Goal: Task Accomplishment & Management: Use online tool/utility

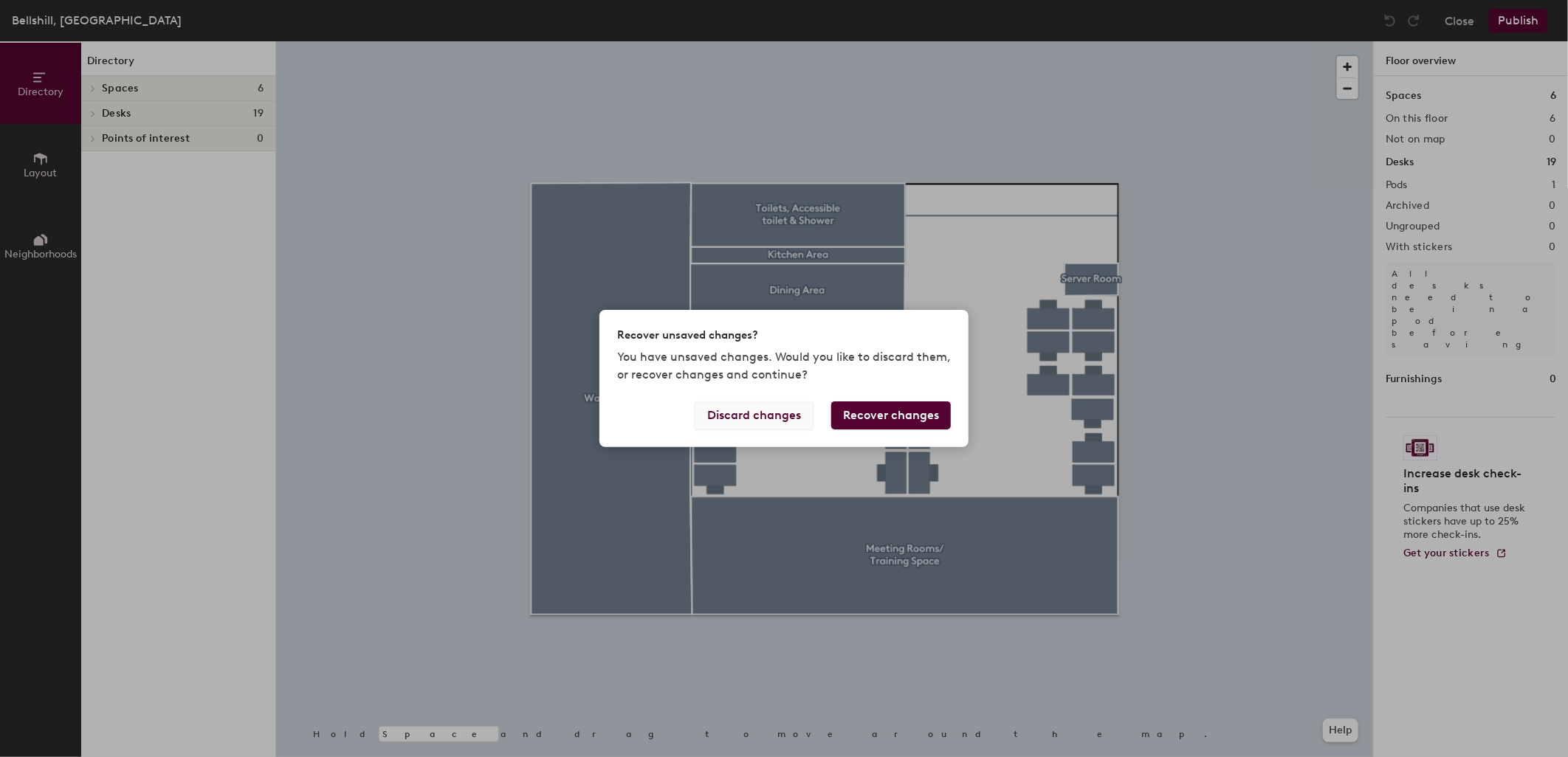
click at [766, 415] on button "Discard changes" at bounding box center [754, 416] width 119 height 28
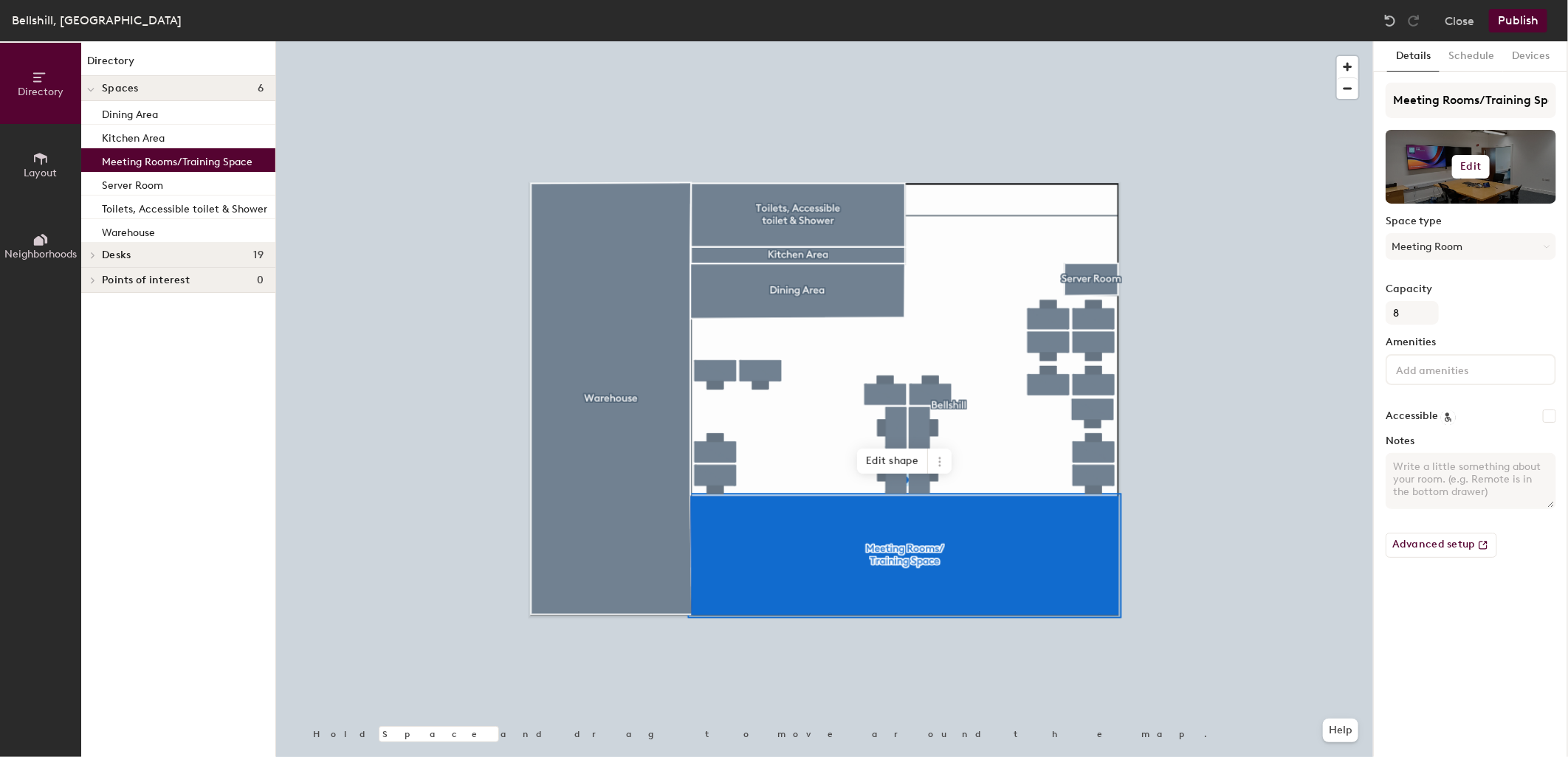
click at [1459, 157] on button "Edit" at bounding box center [1471, 167] width 38 height 23
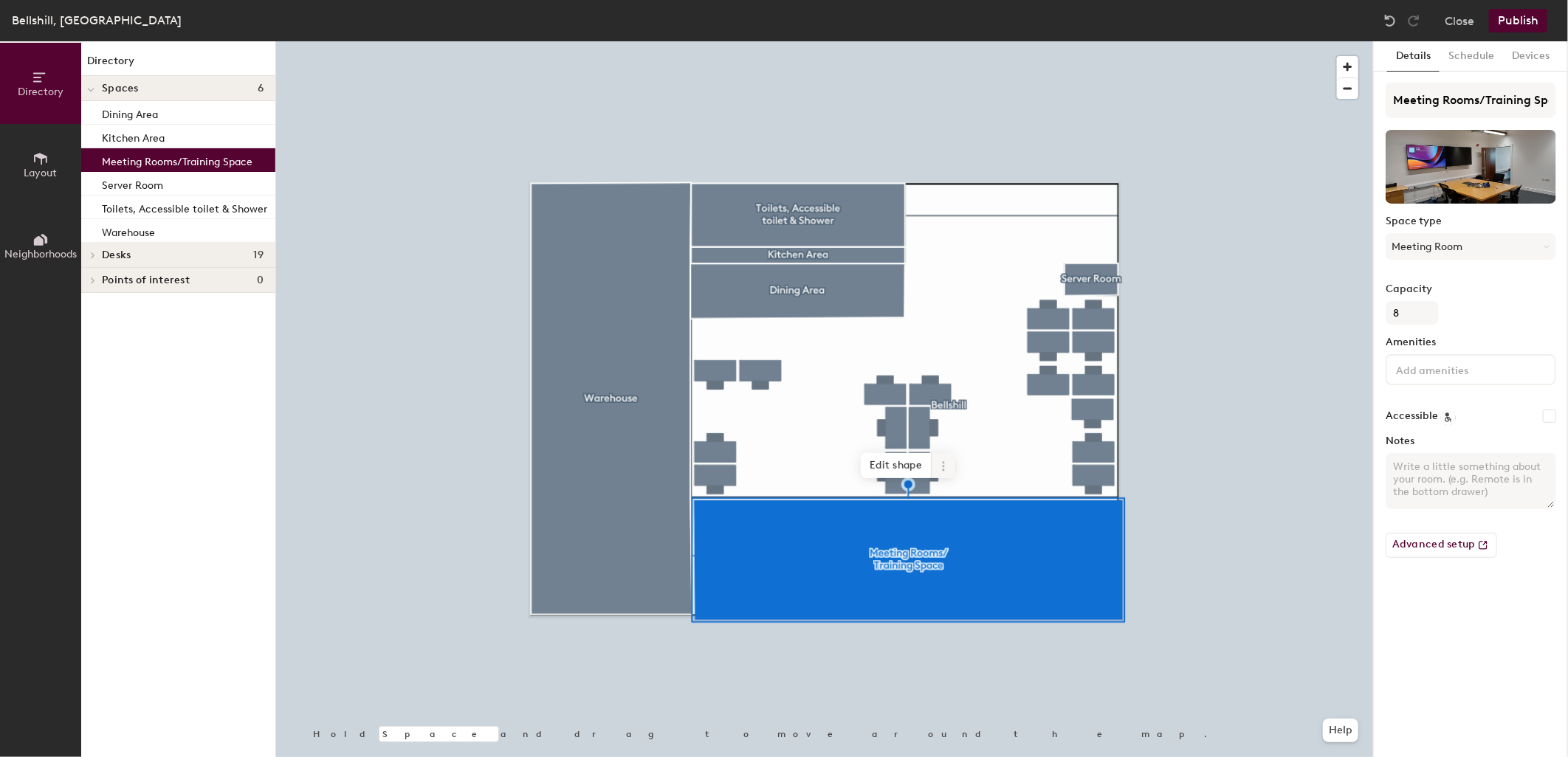
click at [947, 459] on span at bounding box center [943, 466] width 23 height 25
click at [972, 534] on span "Archive" at bounding box center [997, 525] width 132 height 25
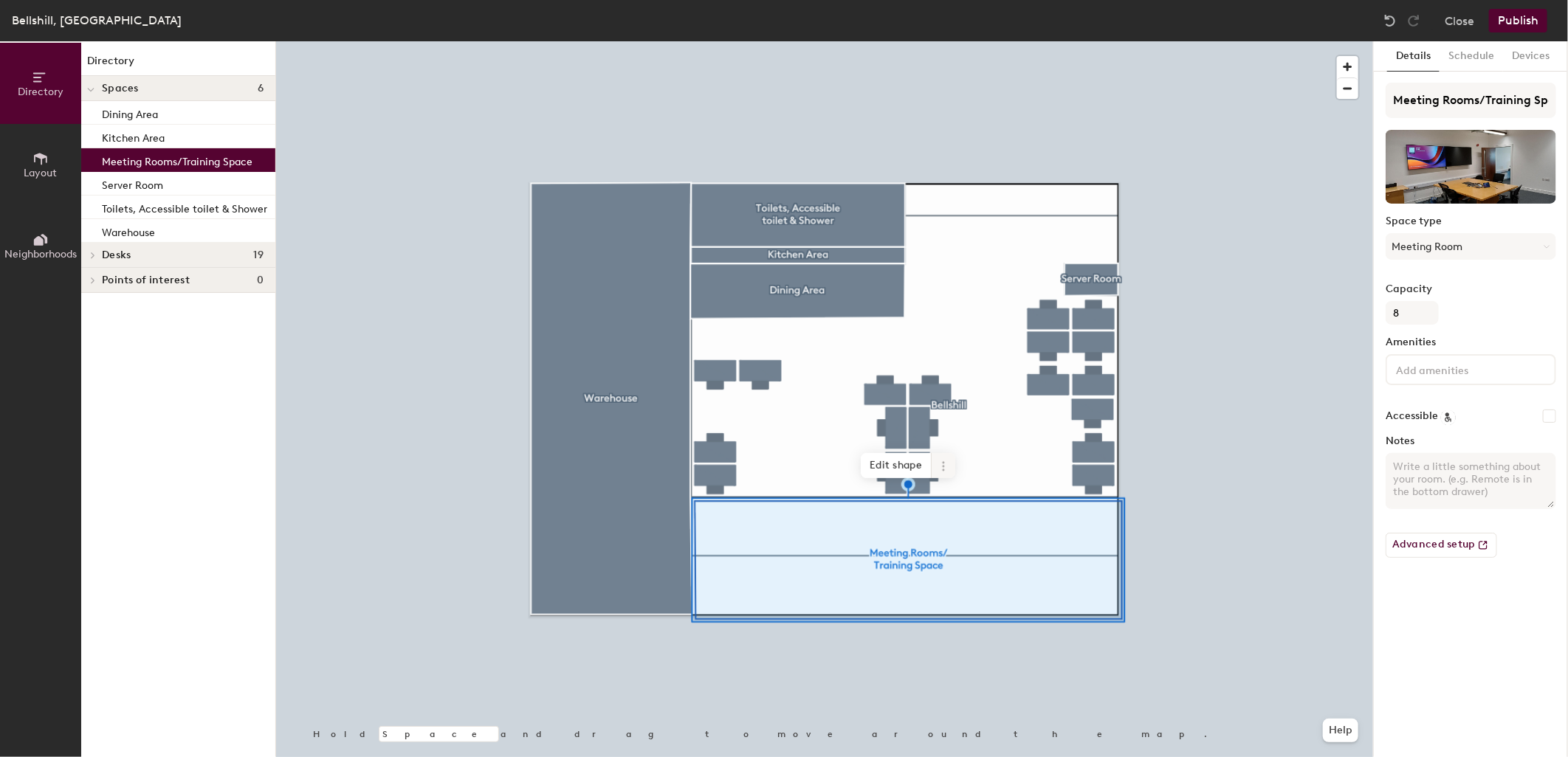
click at [945, 465] on icon at bounding box center [943, 467] width 12 height 12
click at [963, 556] on span "Delete" at bounding box center [997, 550] width 132 height 25
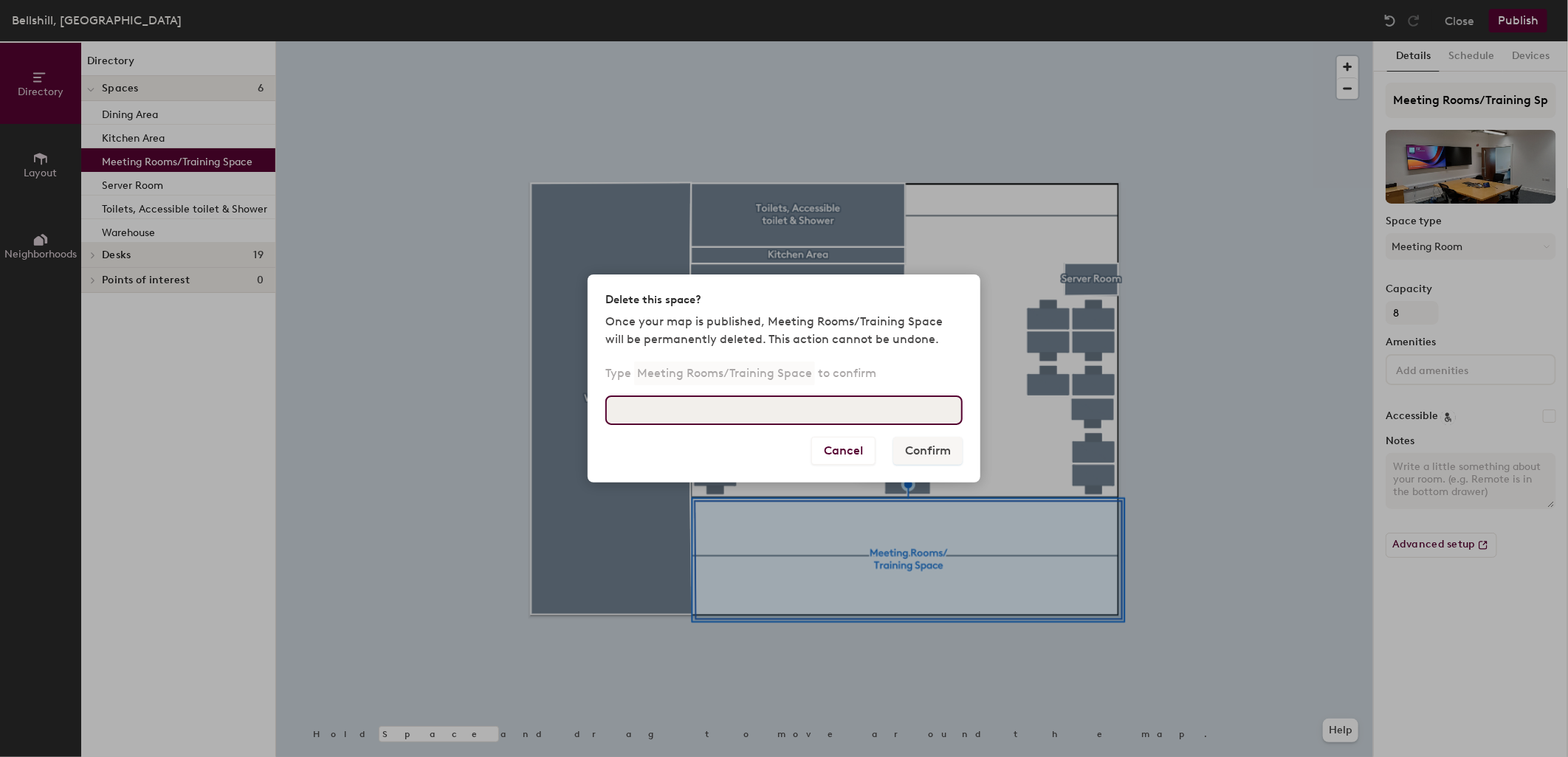
click at [779, 411] on input at bounding box center [784, 410] width 358 height 29
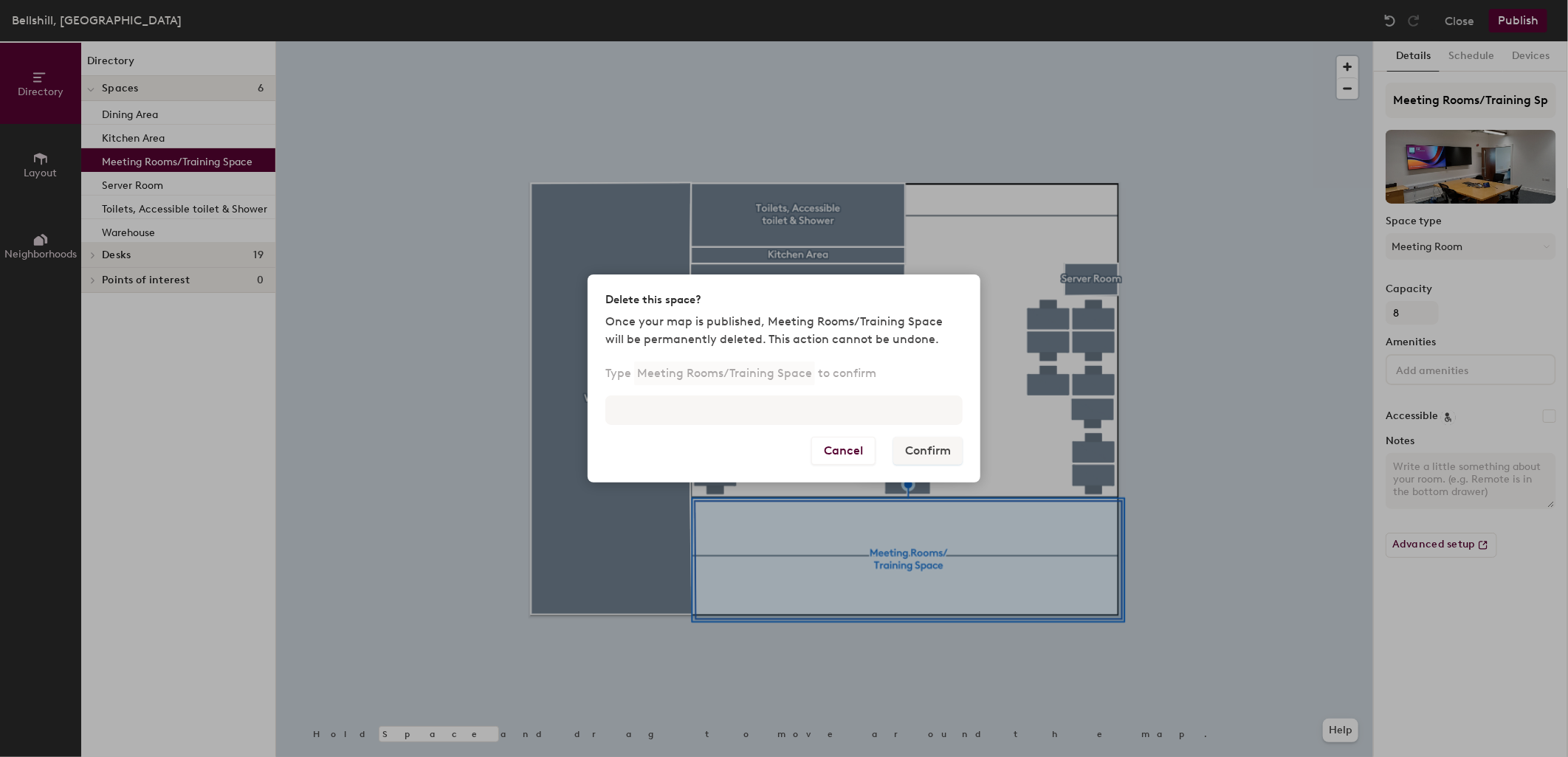
drag, startPoint x: 806, startPoint y: 372, endPoint x: 696, endPoint y: 368, distance: 110.1
click at [696, 368] on p "Meeting Rooms/Training Space" at bounding box center [724, 373] width 181 height 23
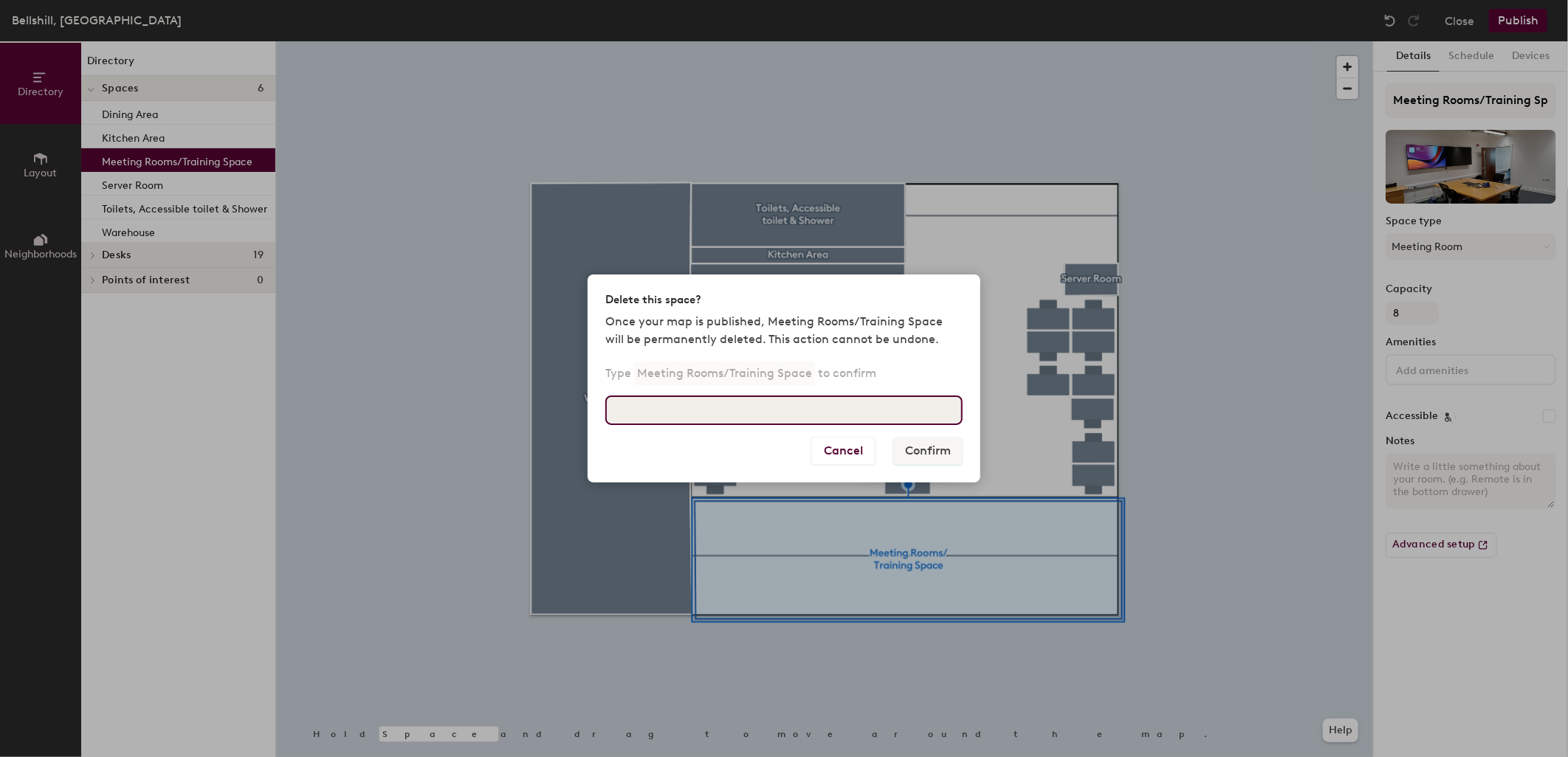
click at [710, 409] on input at bounding box center [784, 410] width 358 height 29
type input "Meeting Rooms/Training Space"
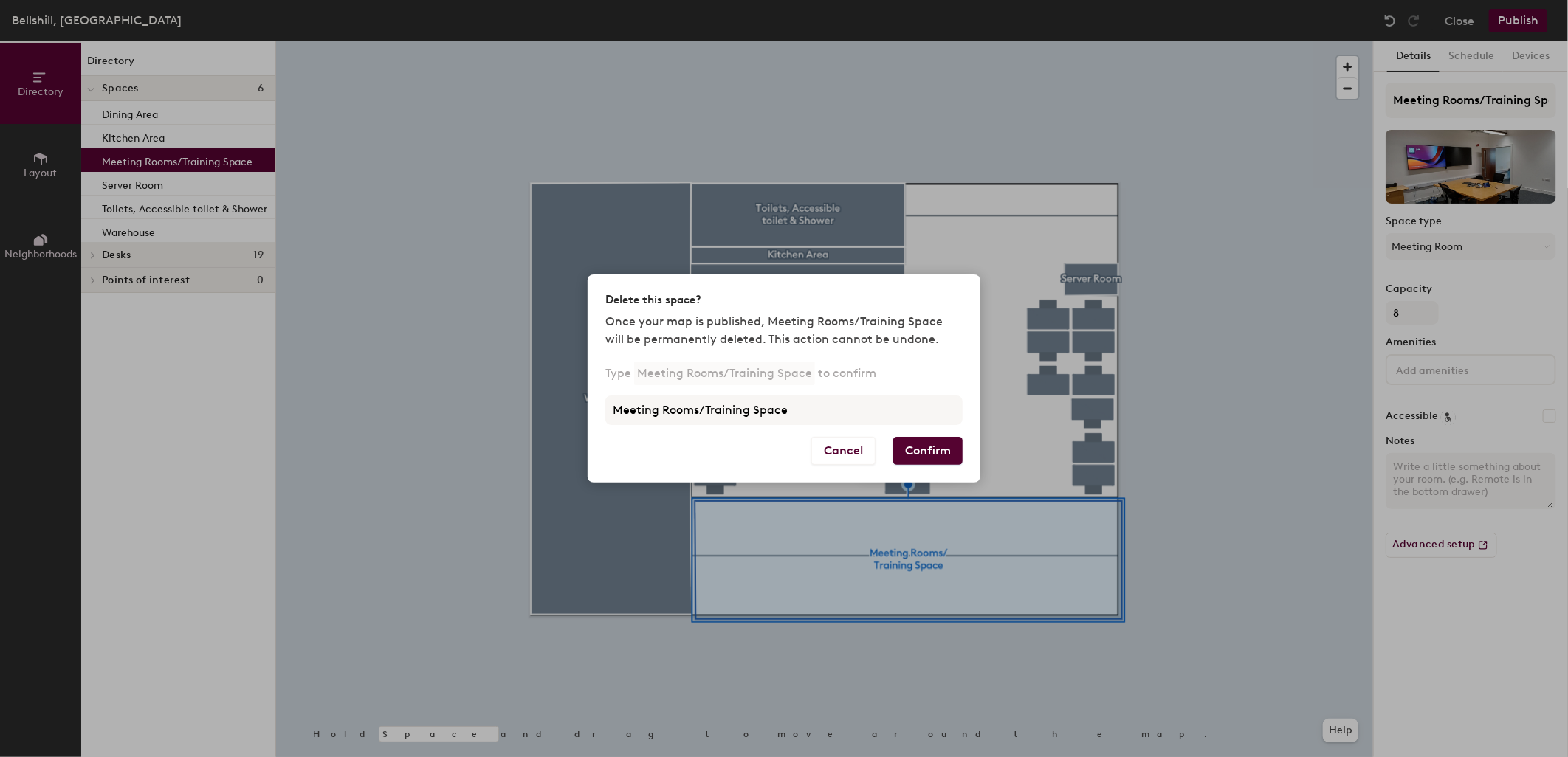
click at [923, 451] on button "Confirm" at bounding box center [927, 451] width 69 height 28
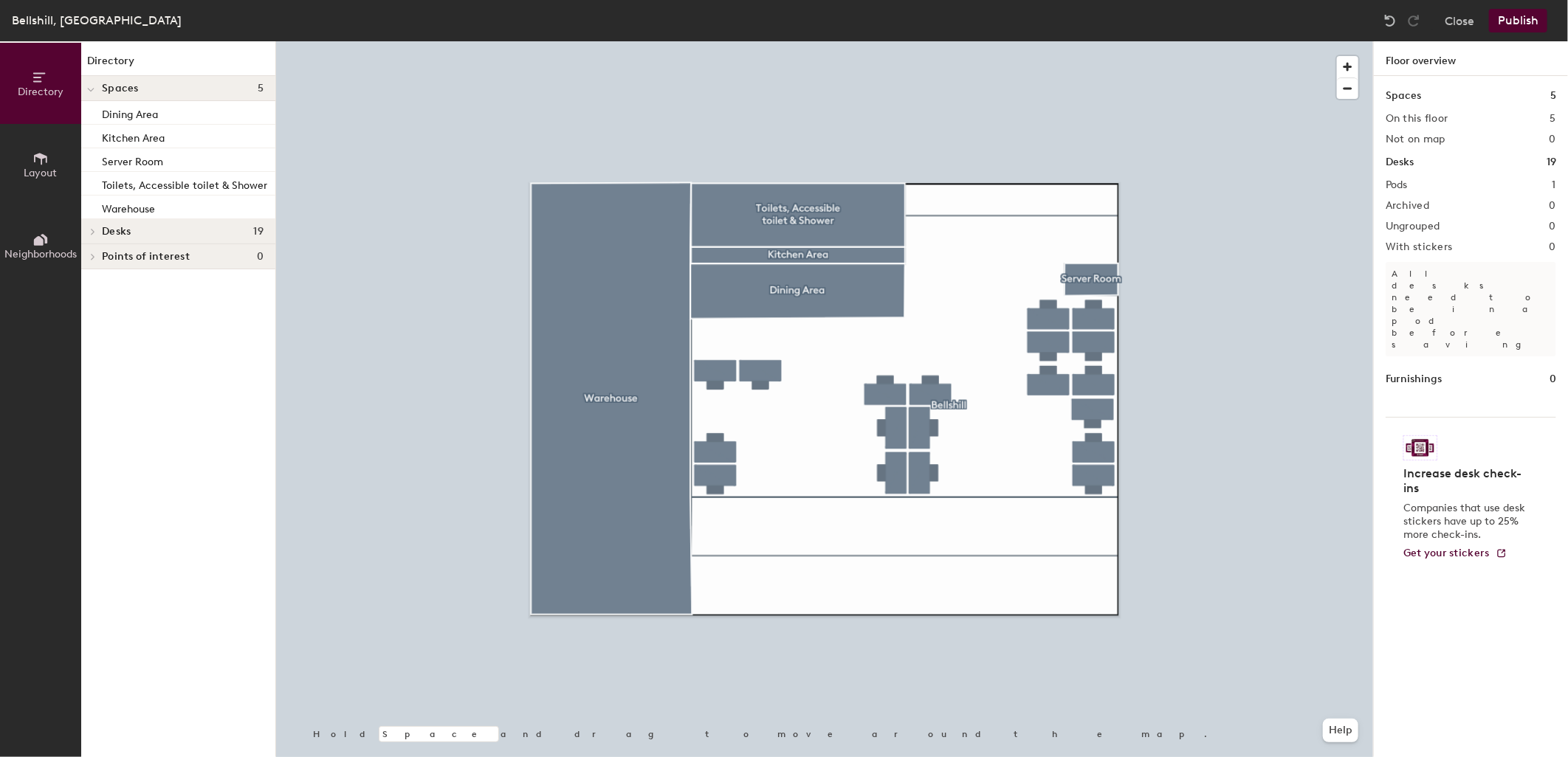
click at [36, 145] on button "Layout" at bounding box center [40, 164] width 81 height 81
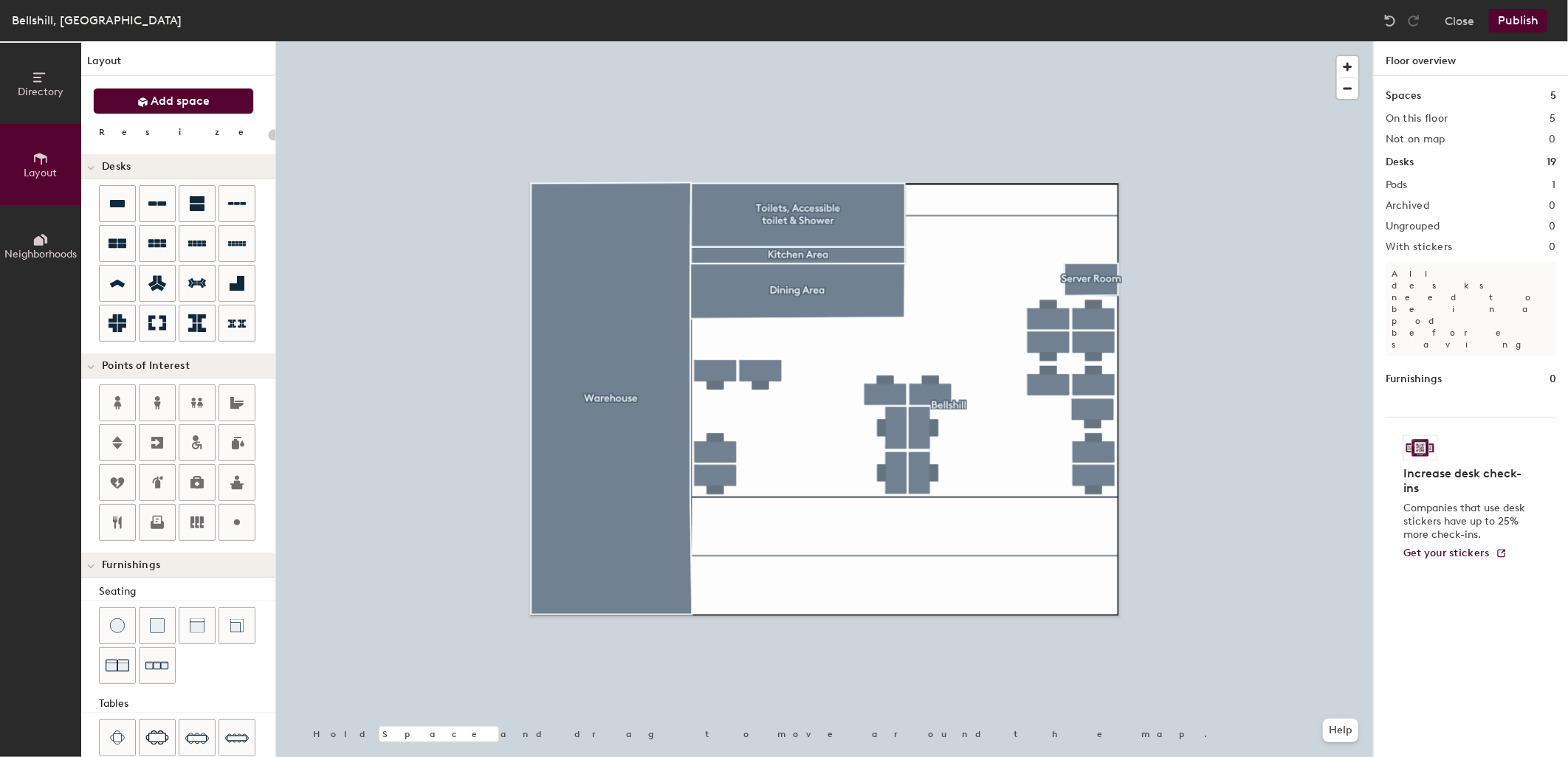
click at [126, 97] on button "Add space" at bounding box center [173, 101] width 161 height 27
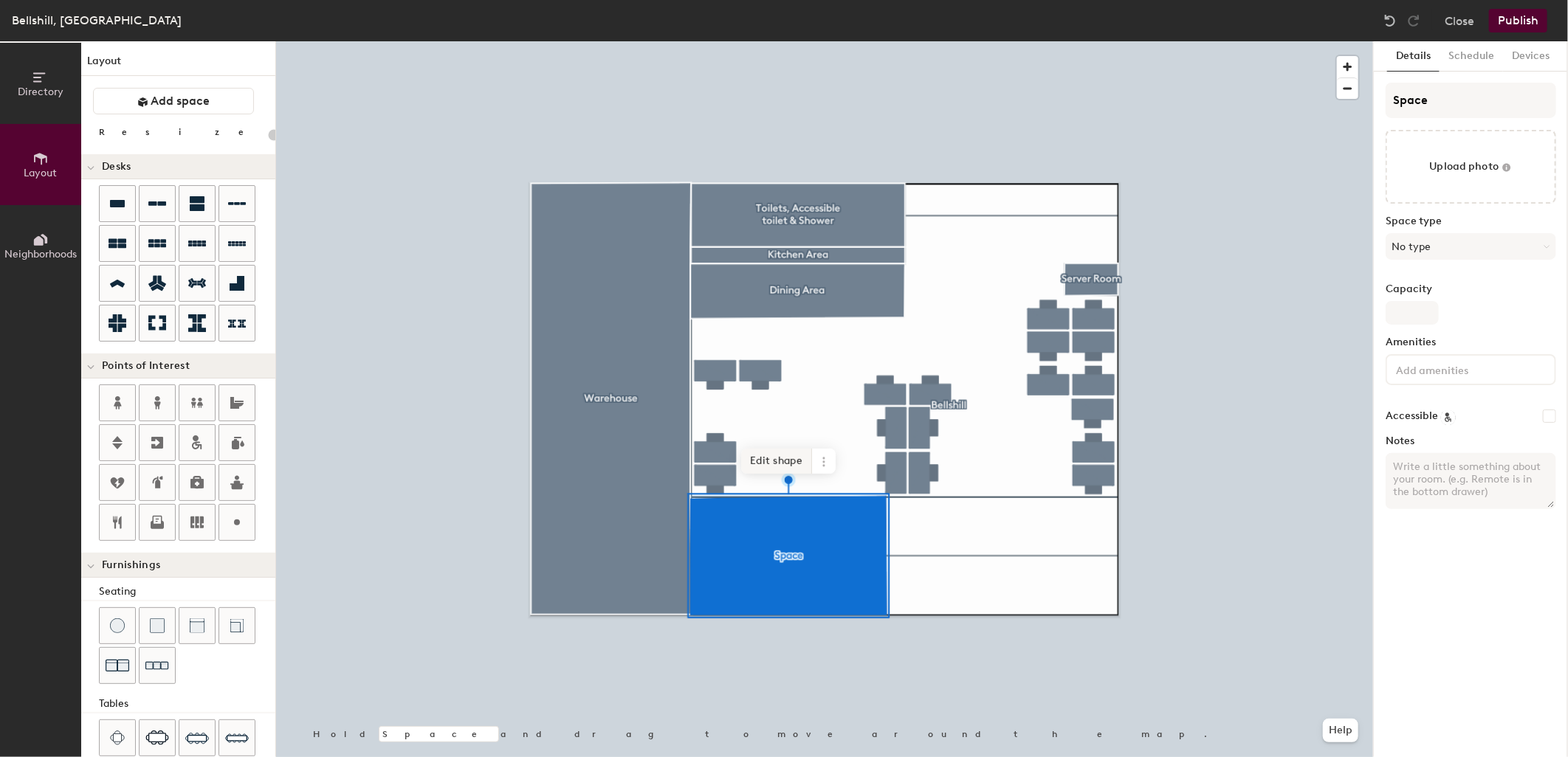
click at [779, 453] on span "Edit shape" at bounding box center [776, 461] width 71 height 25
click at [824, 462] on icon at bounding box center [823, 462] width 3 height 3
click at [755, 459] on span "Edit shape" at bounding box center [776, 461] width 71 height 25
type input "20"
click at [1435, 105] on input "Space" at bounding box center [1470, 100] width 171 height 36
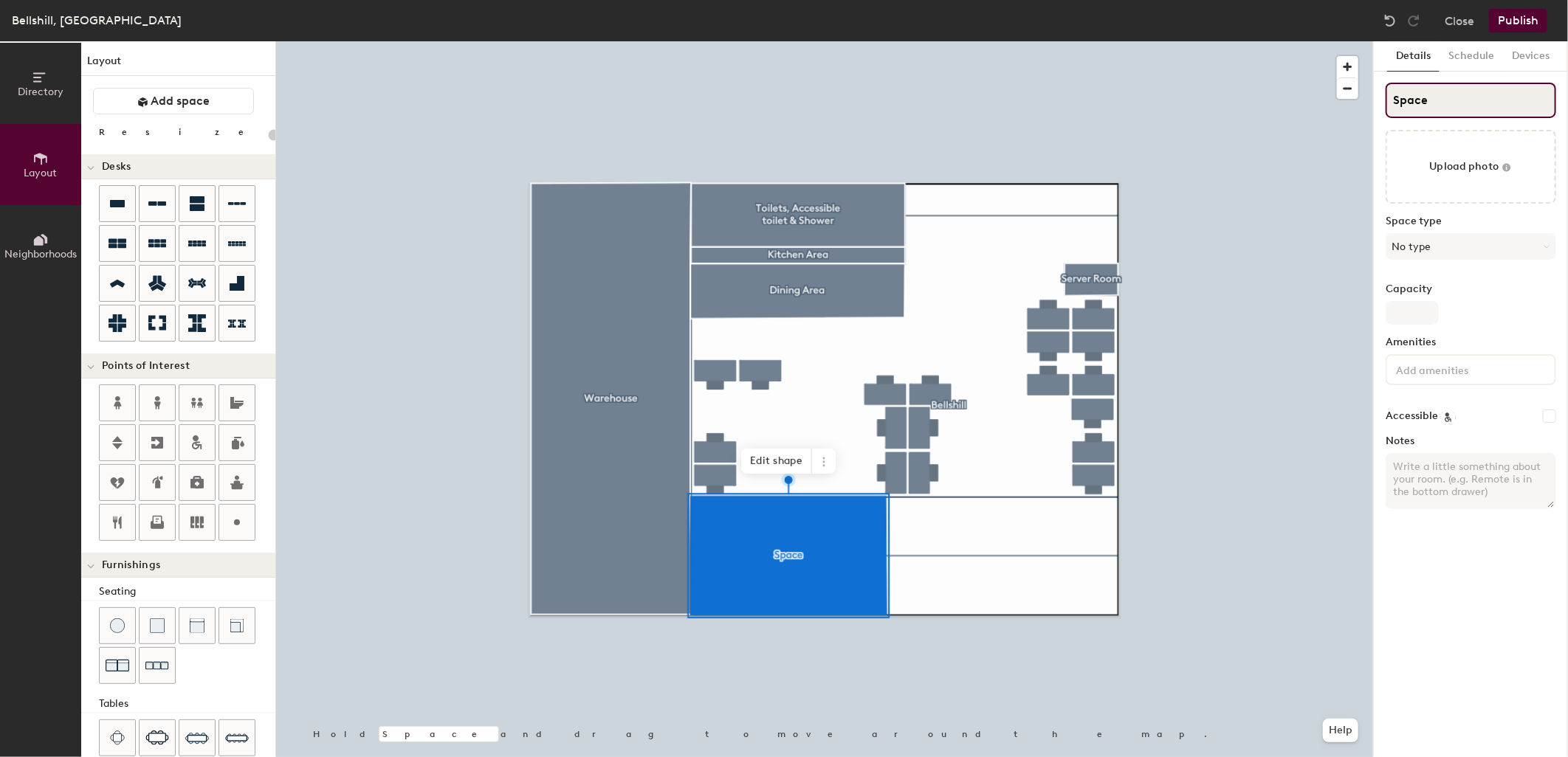
click at [1435, 105] on input "Space" at bounding box center [1470, 100] width 171 height 36
type input "M"
type input "20"
type input "Mee"
type input "20"
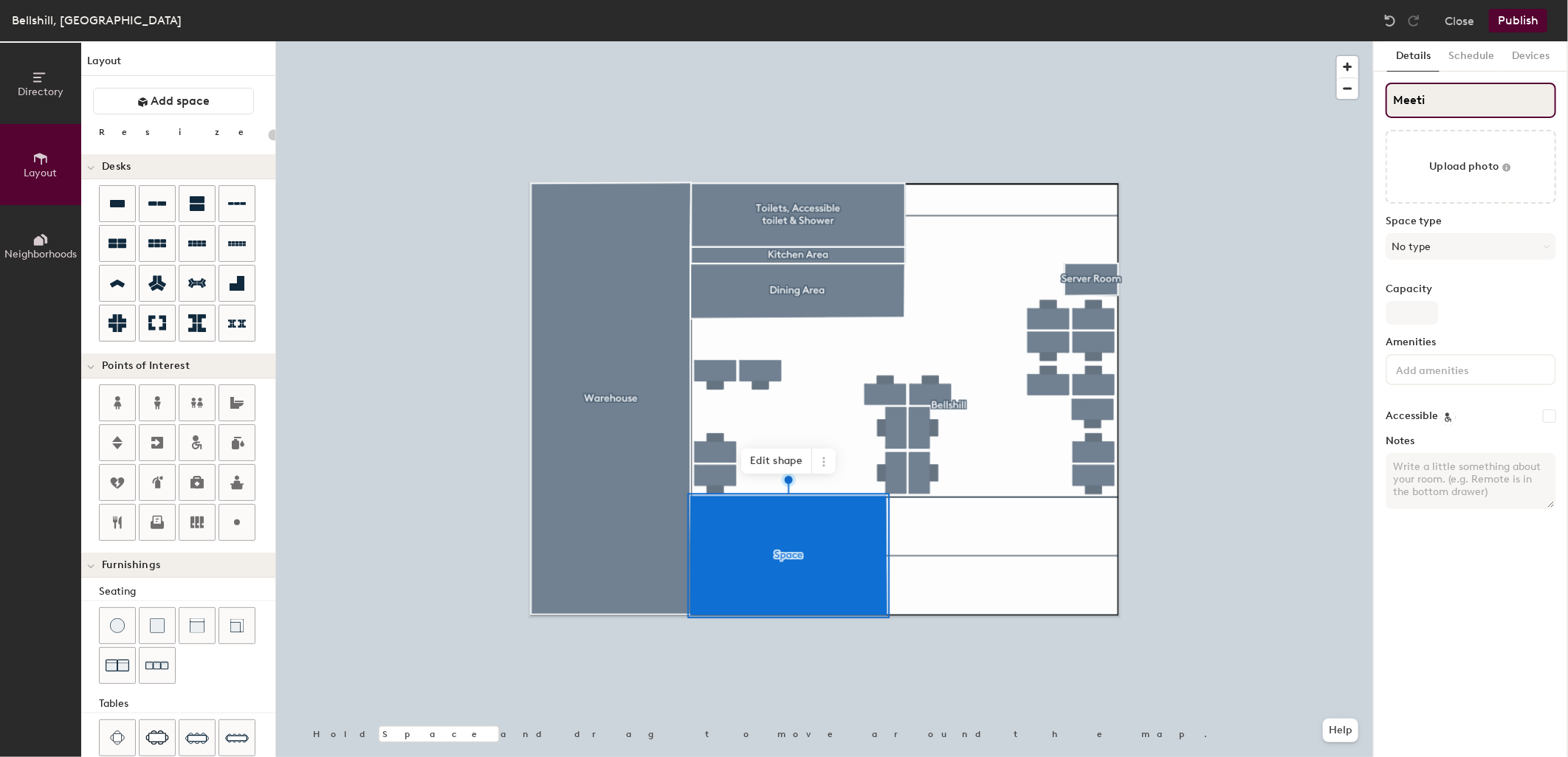
type input "Meetin"
type input "20"
type input "Meeting"
type input "20"
type input "Meeting"
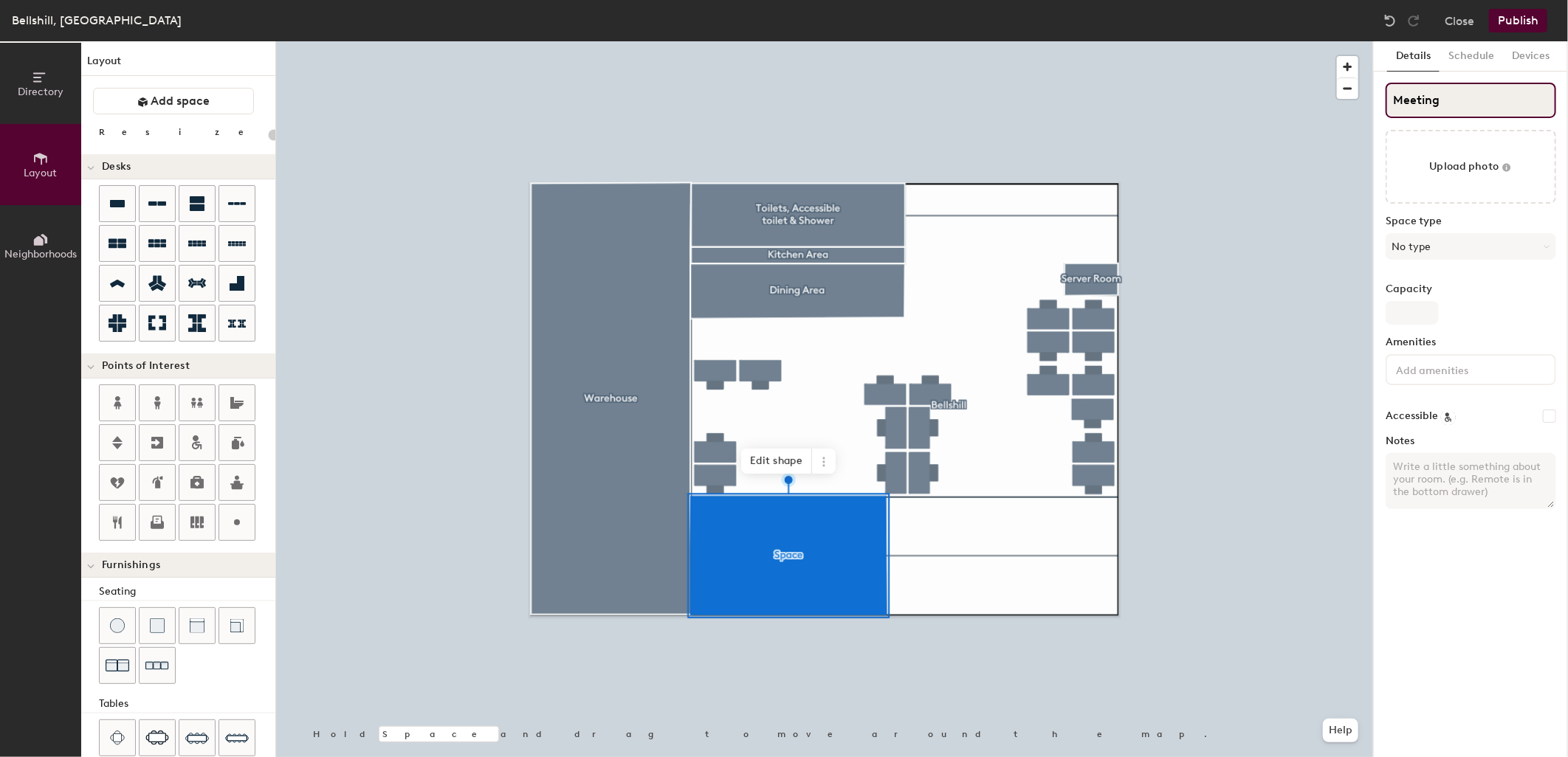
type input "20"
type input "Meeting R"
type input "20"
type input "Meeting Roo"
type input "20"
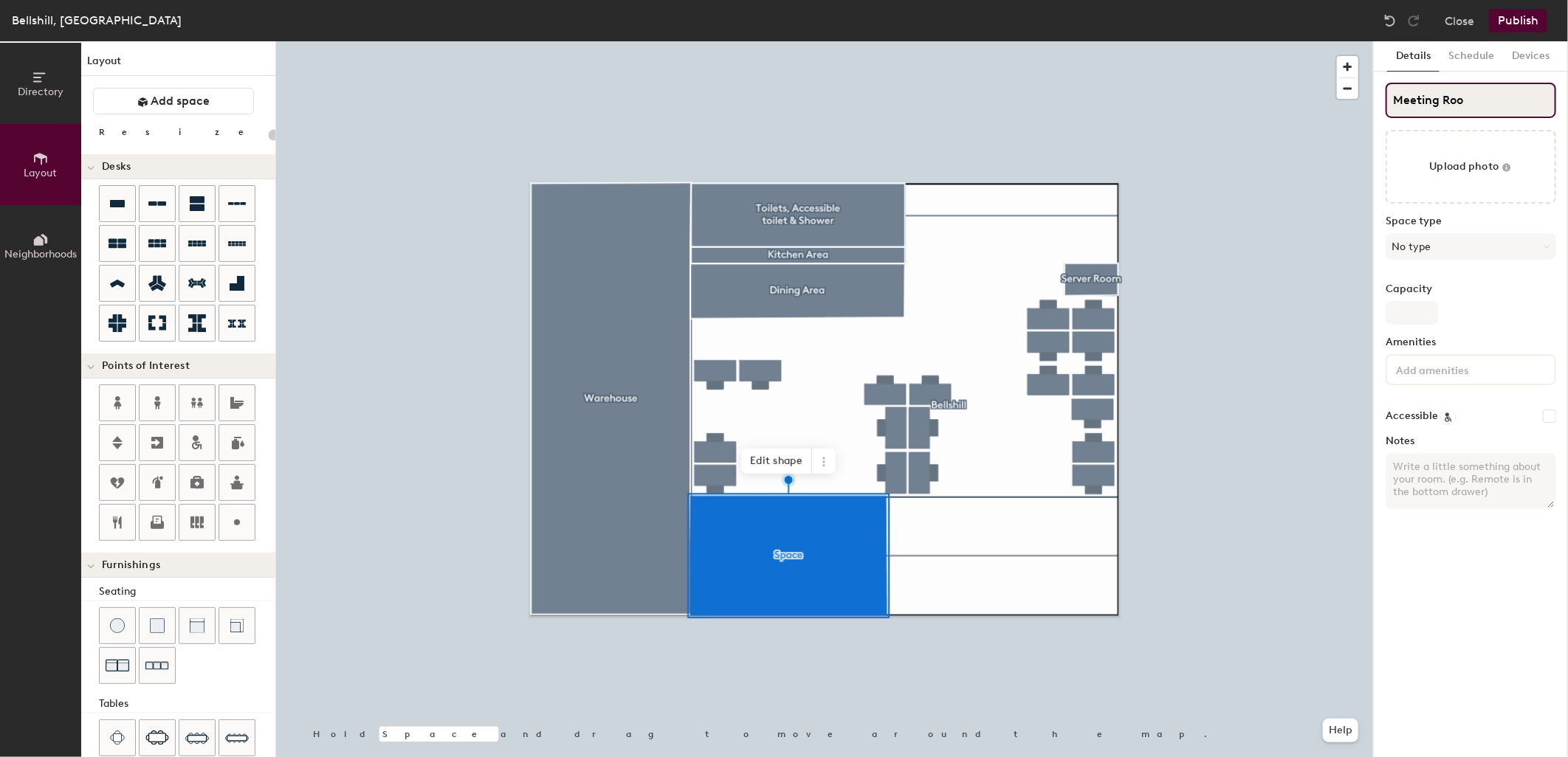
type input "Meeting Room"
type input "20"
type input "Meeting Room 1"
type input "20"
type input "Meeting Room 1"
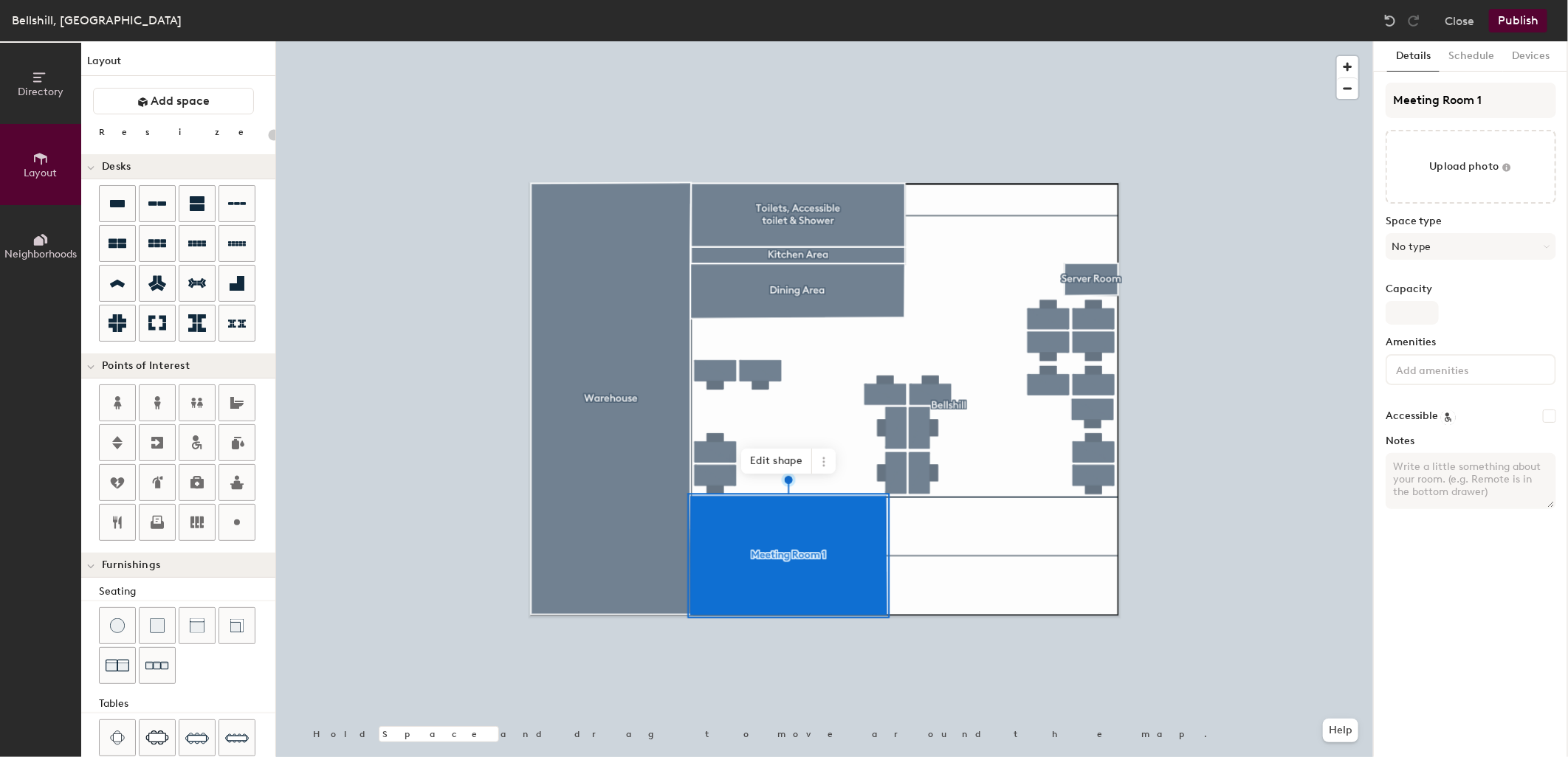
click at [1463, 230] on div "Space type No type" at bounding box center [1470, 243] width 171 height 56
click at [1462, 242] on button "No type" at bounding box center [1470, 247] width 171 height 27
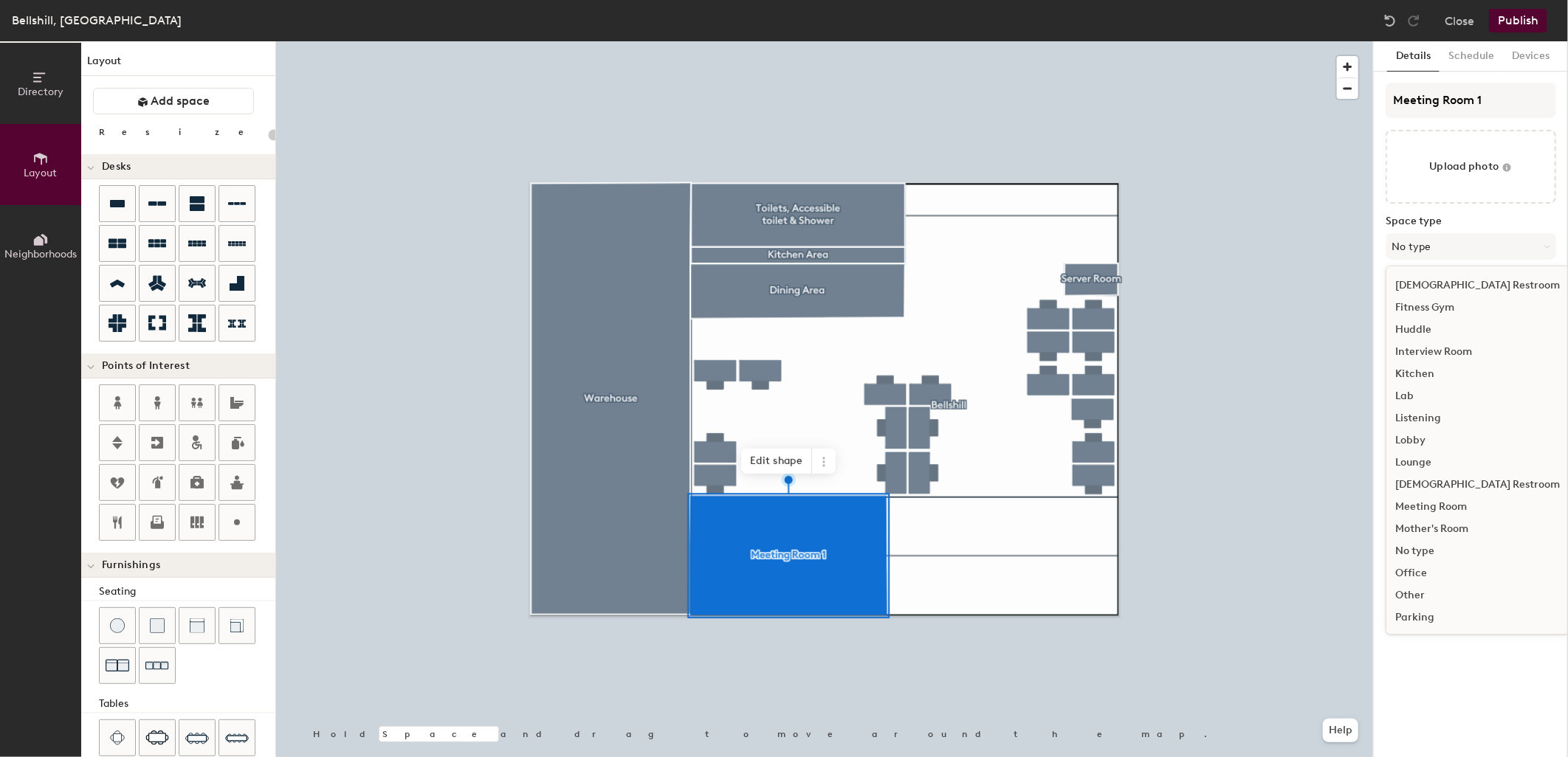
scroll to position [181, 0]
click at [1456, 495] on div "Meeting Room" at bounding box center [1477, 501] width 183 height 23
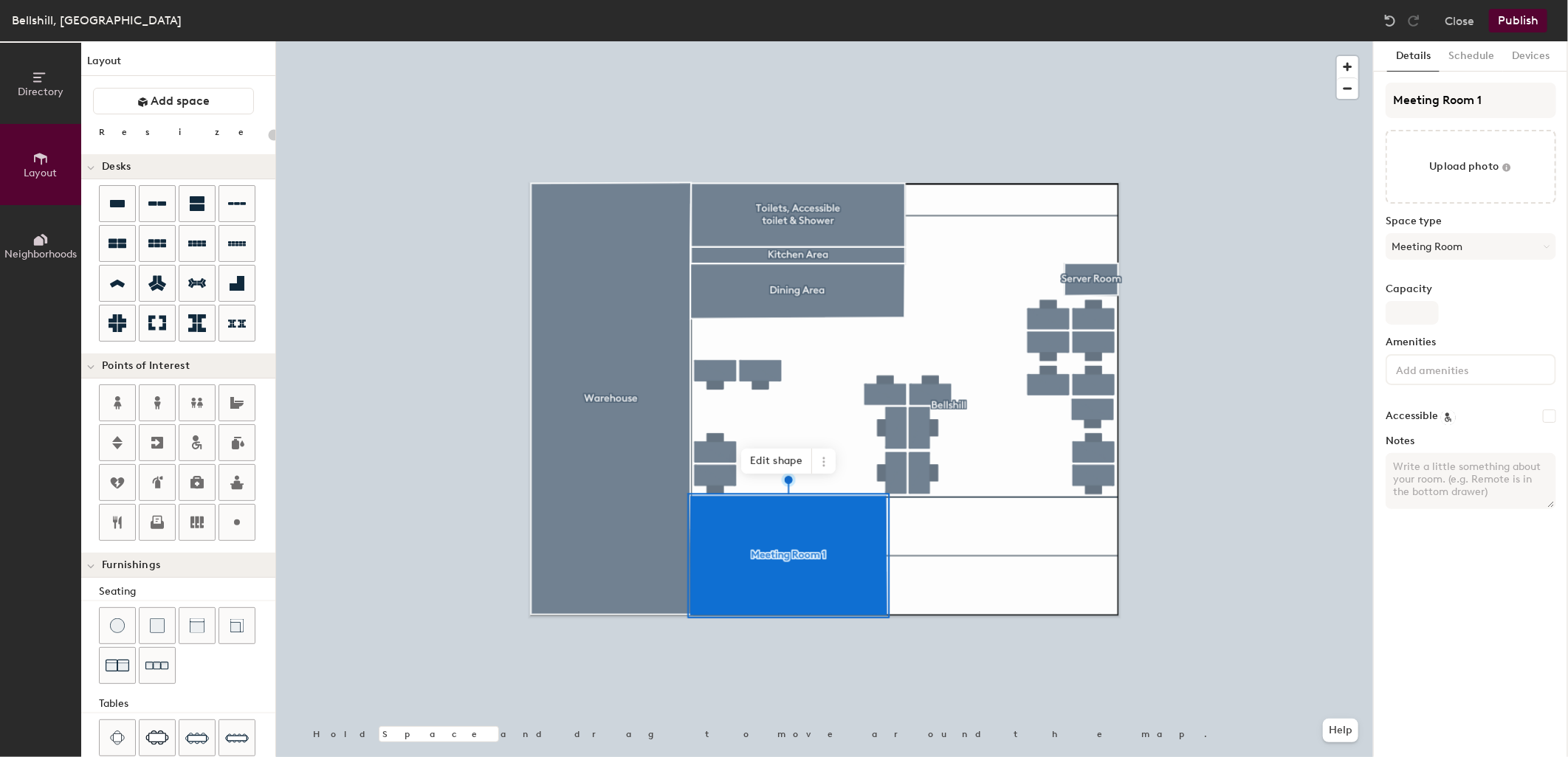
type input "20"
click at [1459, 466] on textarea "Notes" at bounding box center [1470, 481] width 171 height 56
type textarea "B"
type input "20"
type textarea "Booka"
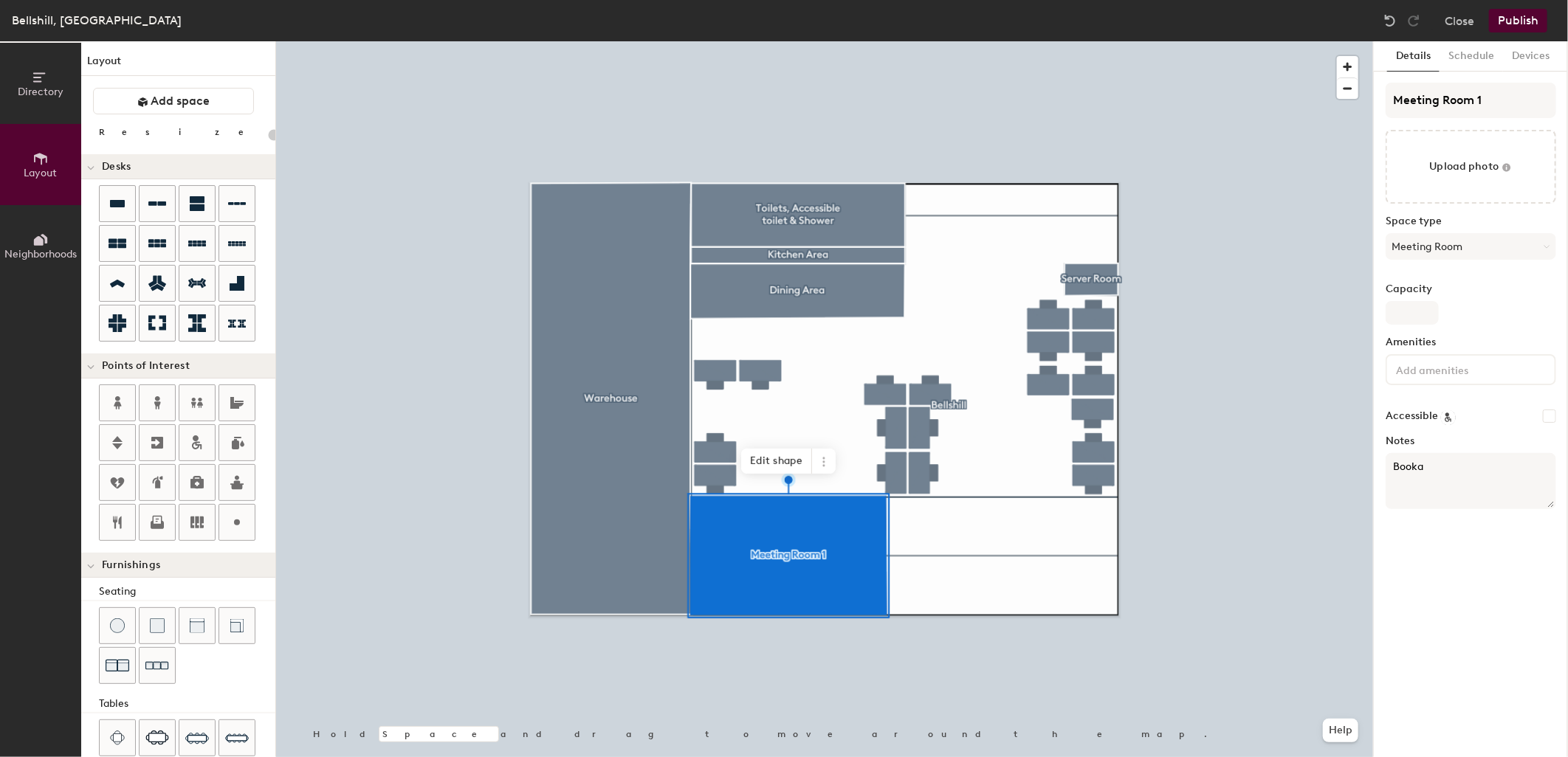
type input "20"
type textarea "Bookanb"
type input "20"
type textarea "Bookan"
type input "20"
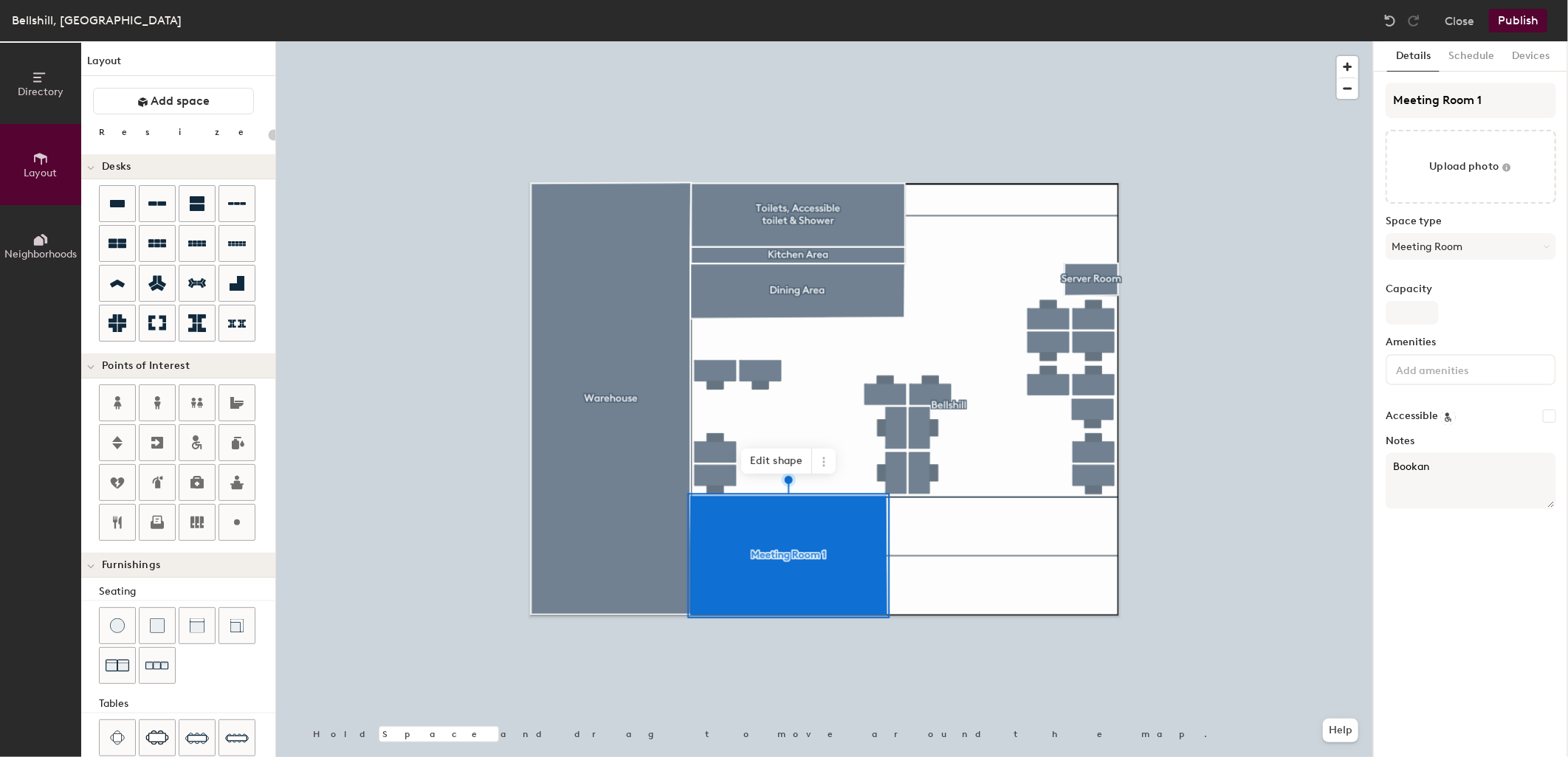
type textarea "Booka"
type input "20"
type textarea "Bookabn"
type input "20"
type textarea "Bookab"
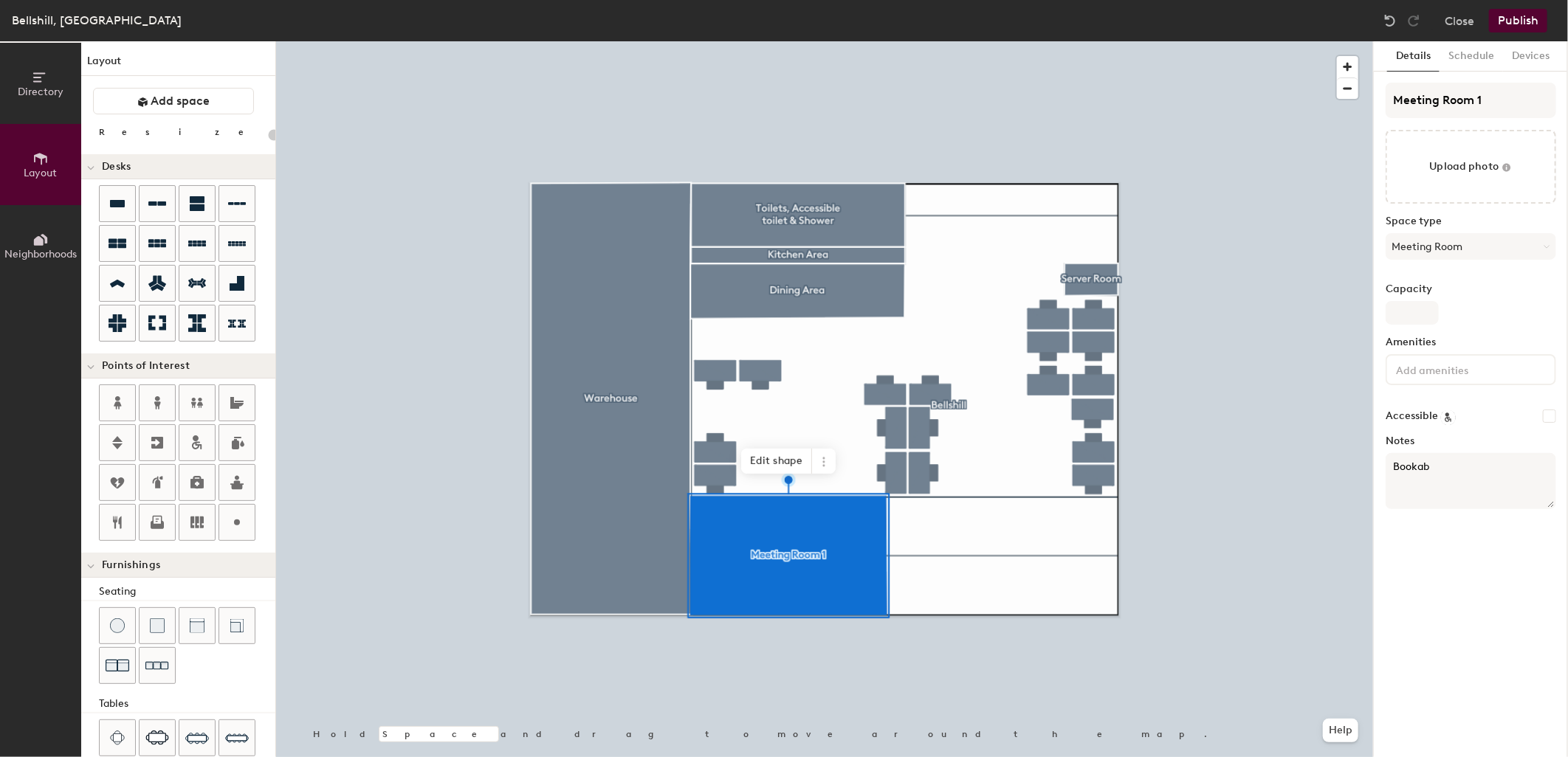
type input "20"
type textarea "Booka"
type input "20"
type textarea "Bookable"
type input "20"
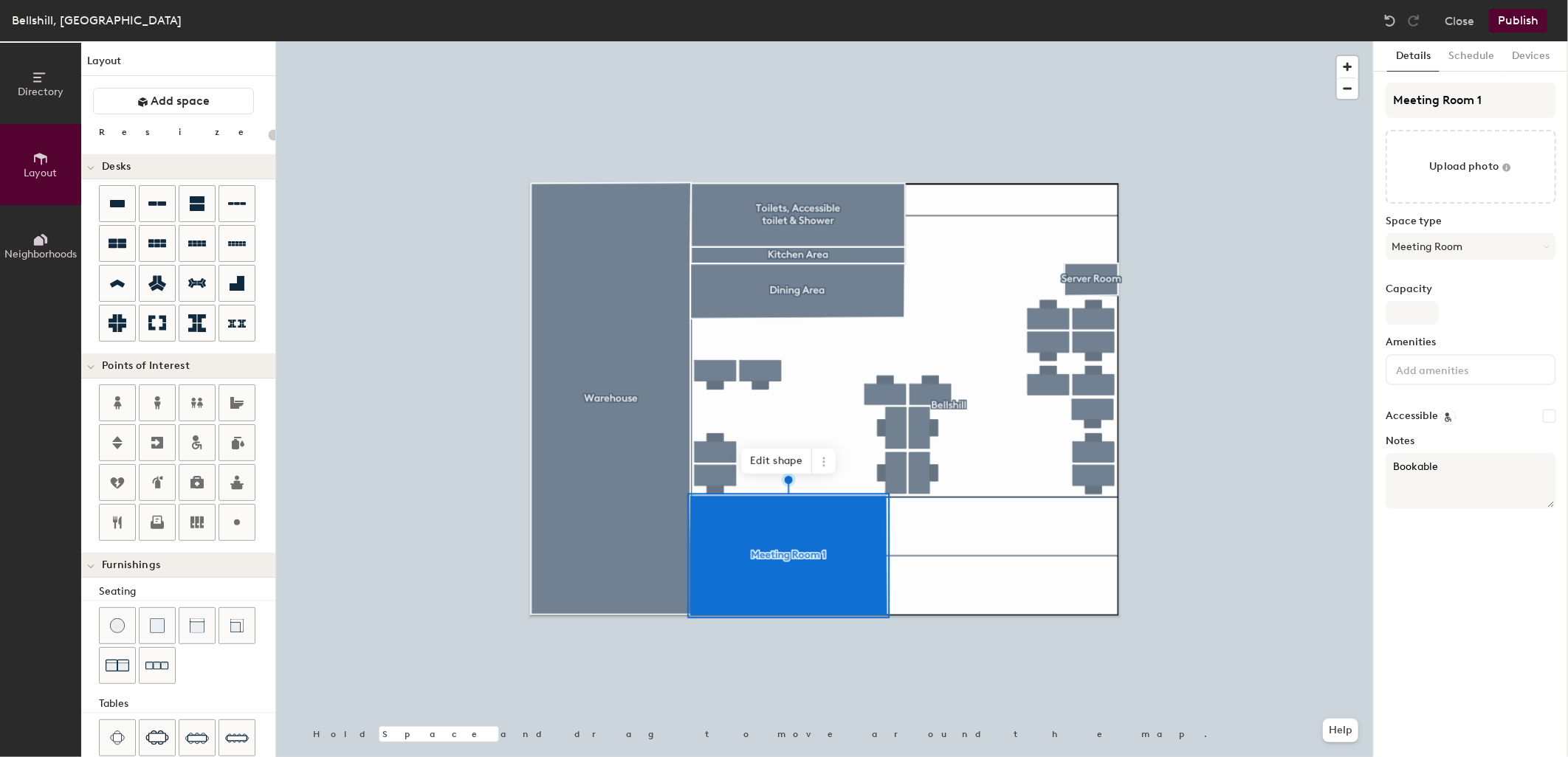
type textarea "Bookable T"
type input "20"
type textarea "Bookable Th"
type input "20"
type textarea "Bookable Tho"
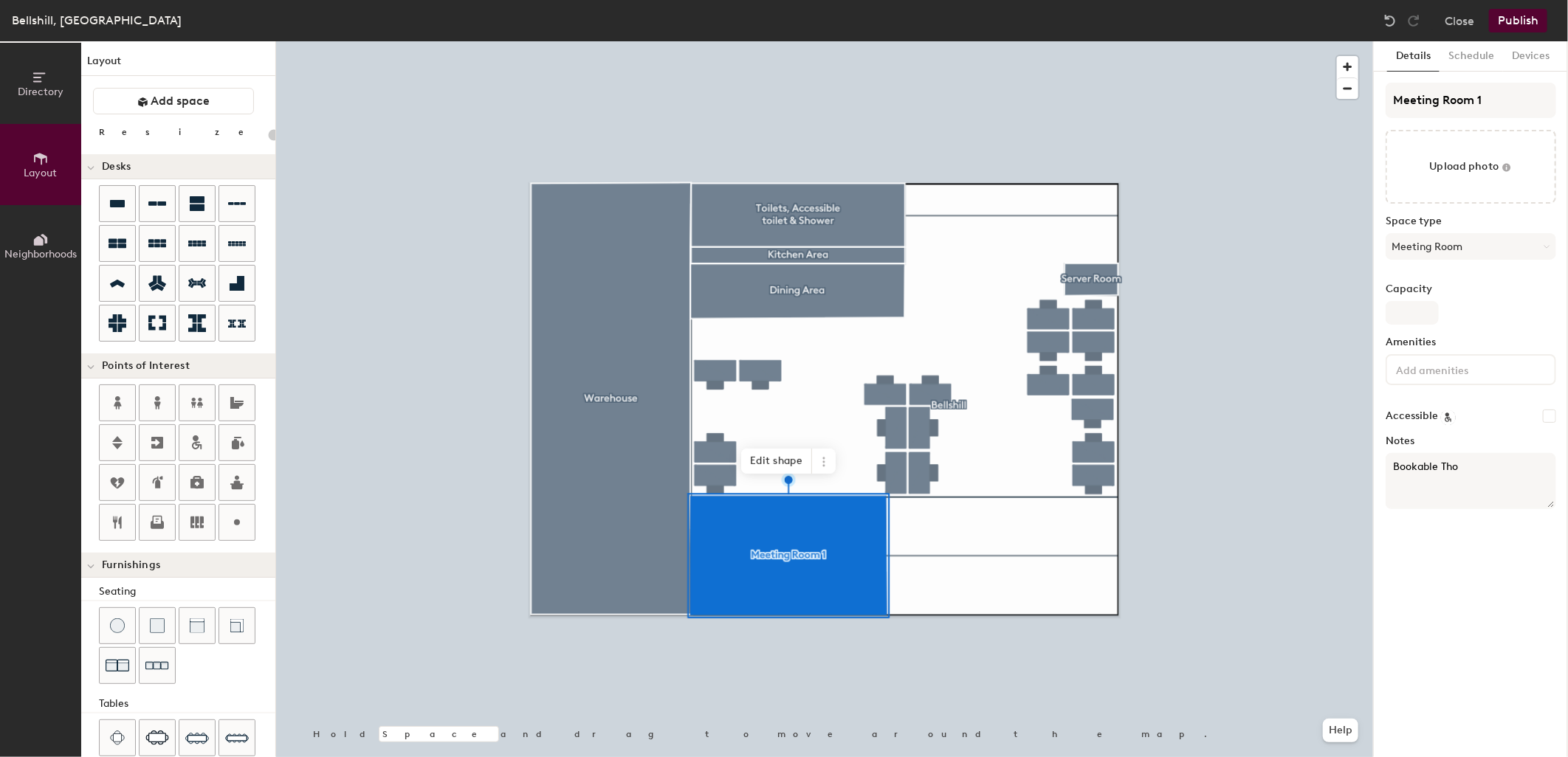
type input "20"
type textarea "Bookable t"
type input "20"
type textarea "Bookable throug"
type input "20"
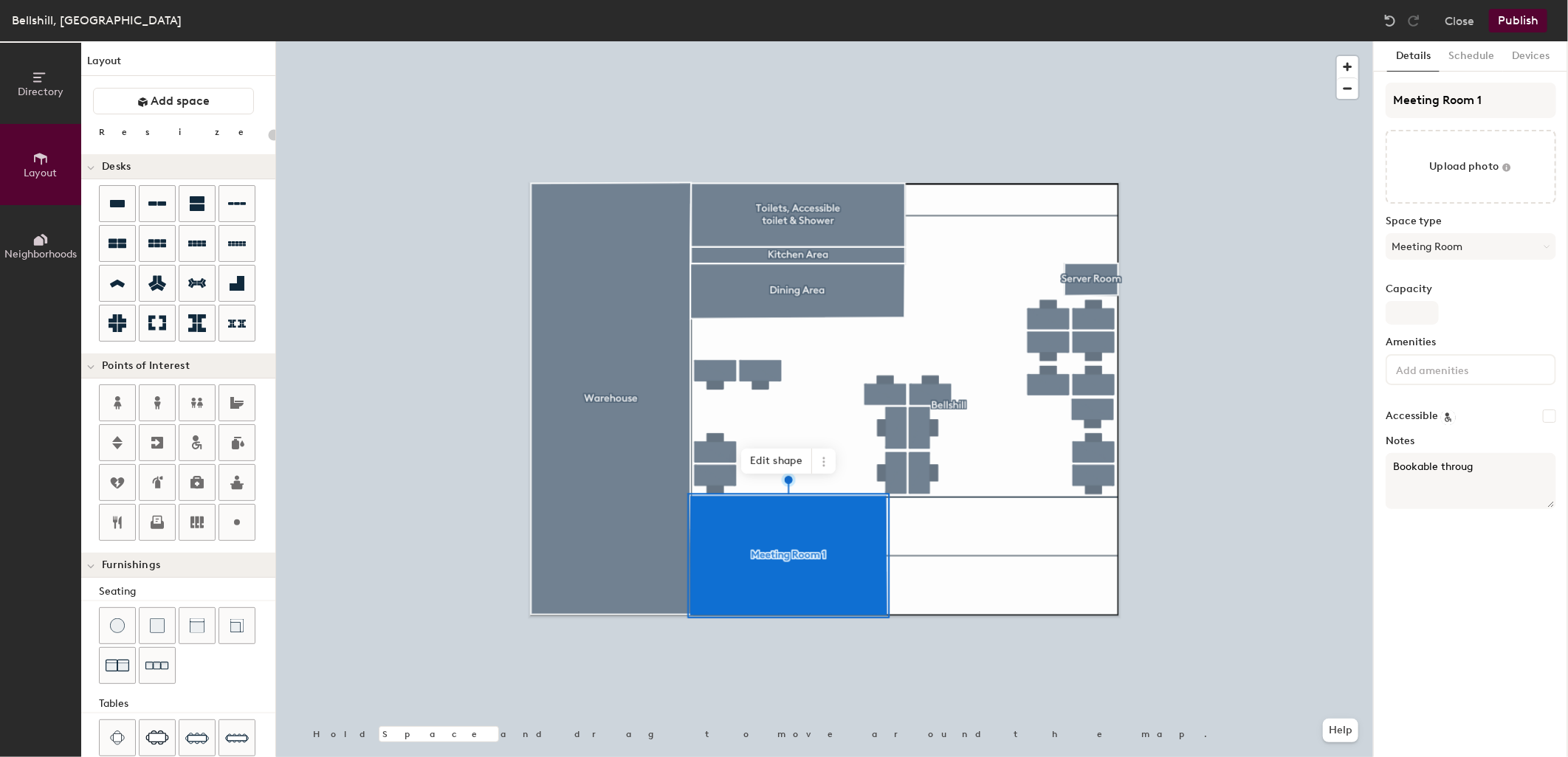
type textarea "Bookable through"
type input "20"
type textarea "Bookable through"
type input "20"
type textarea "Bookable through O"
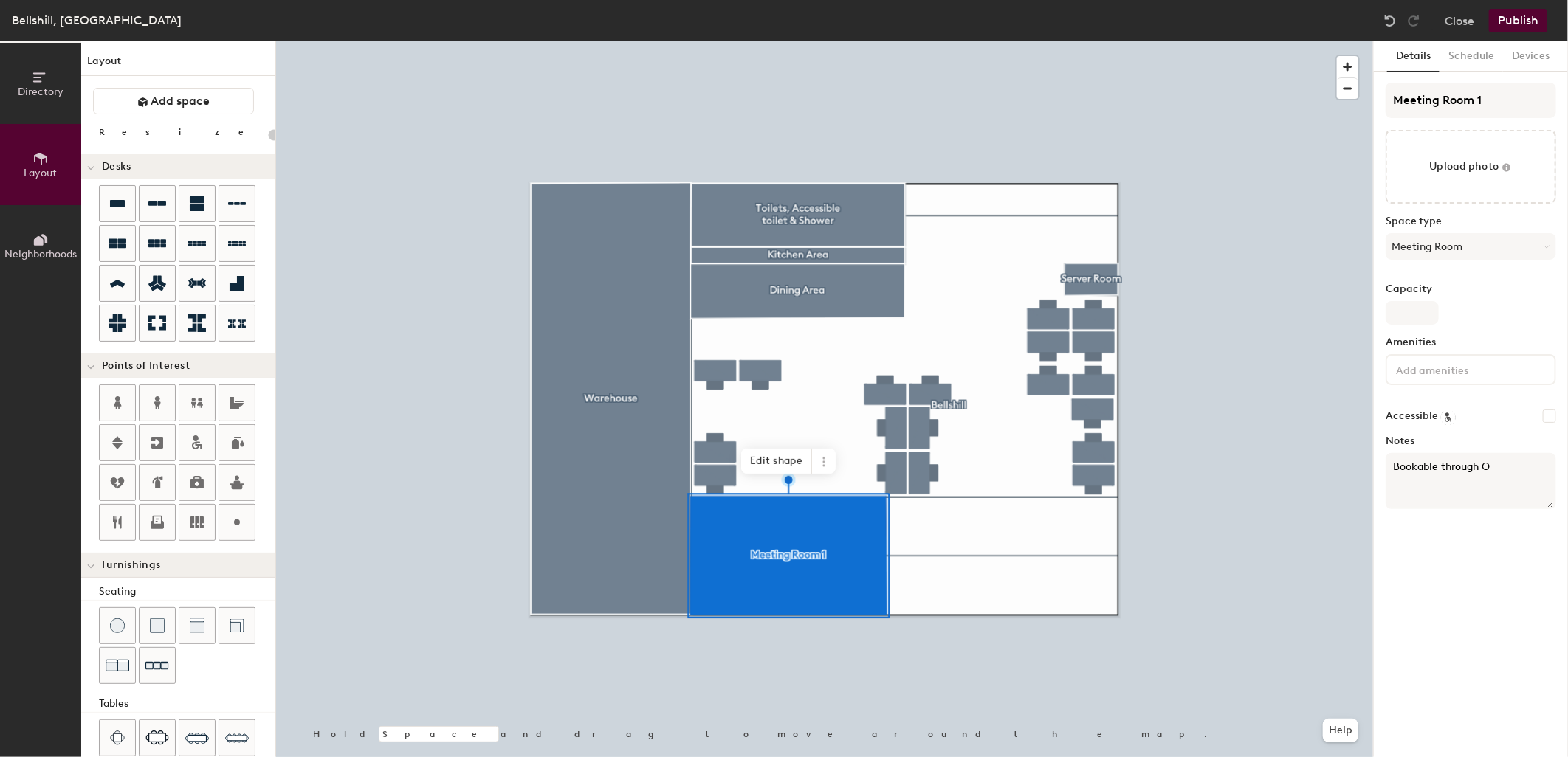
type input "20"
type textarea "Bookable through Outl"
type input "20"
type textarea "Bookable through Outlook"
type input "20"
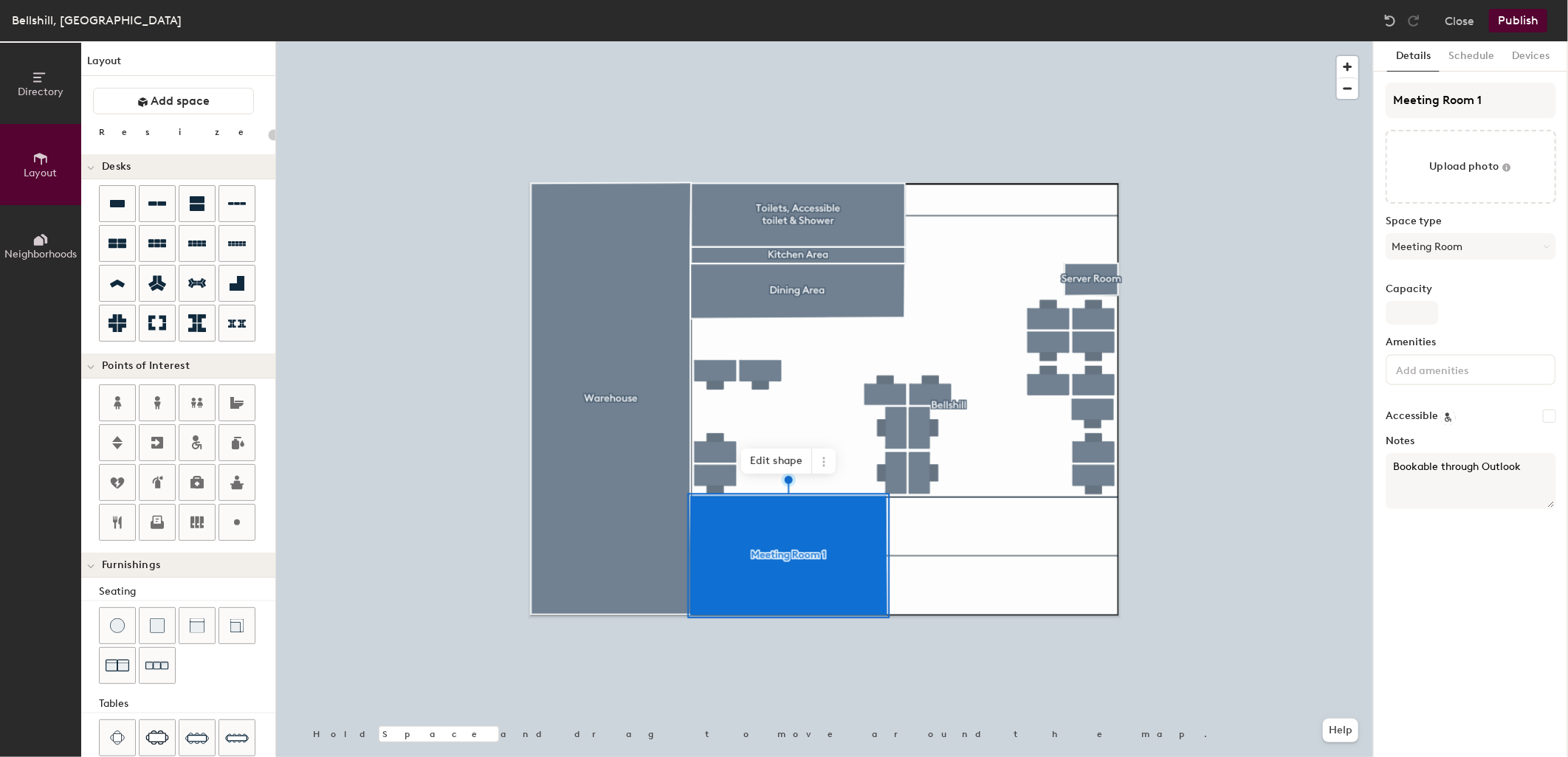
type textarea "Bookable through Outlook"
click at [823, 463] on icon at bounding box center [824, 462] width 12 height 12
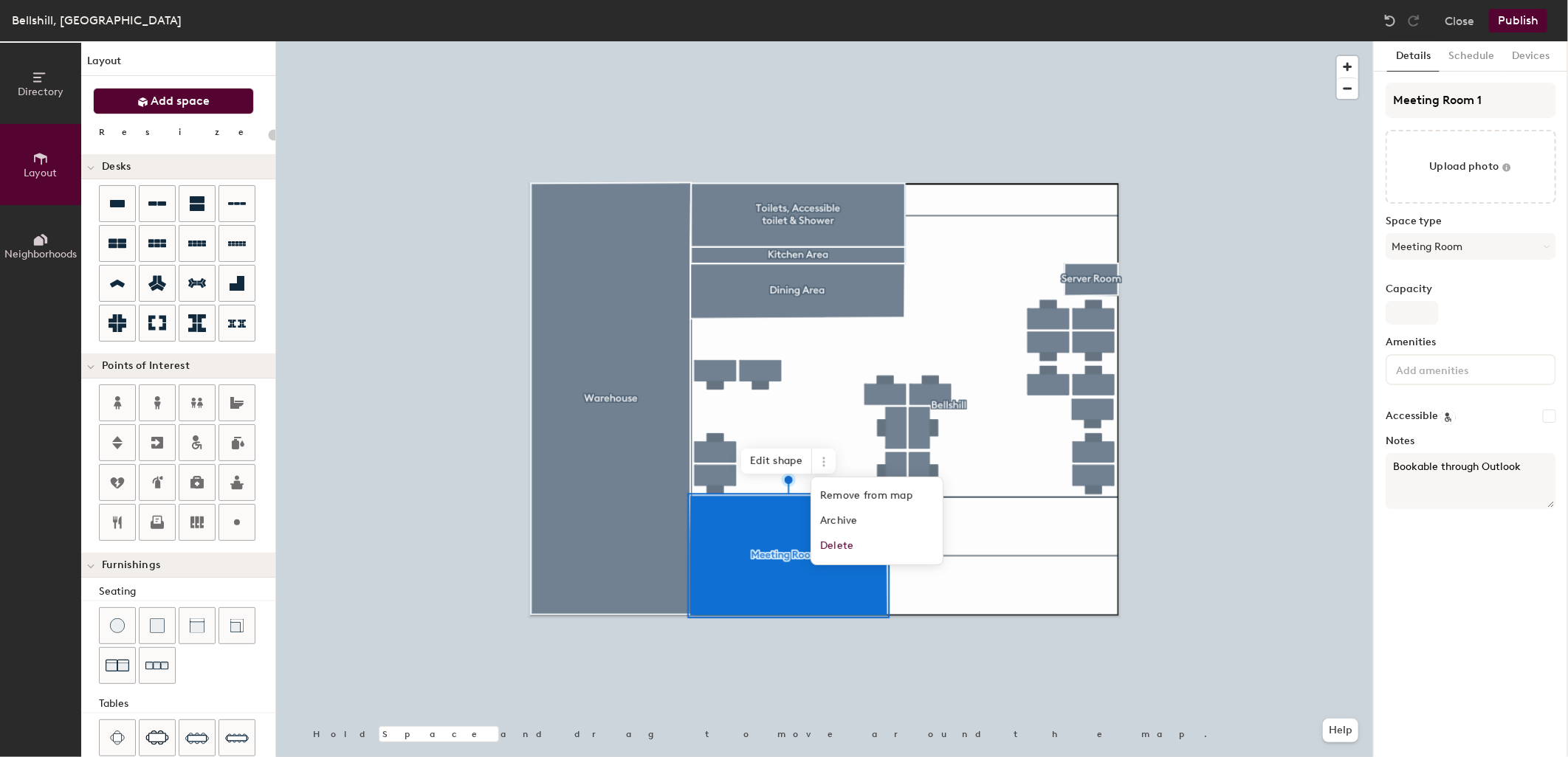
click at [164, 107] on span "Add space" at bounding box center [181, 101] width 59 height 15
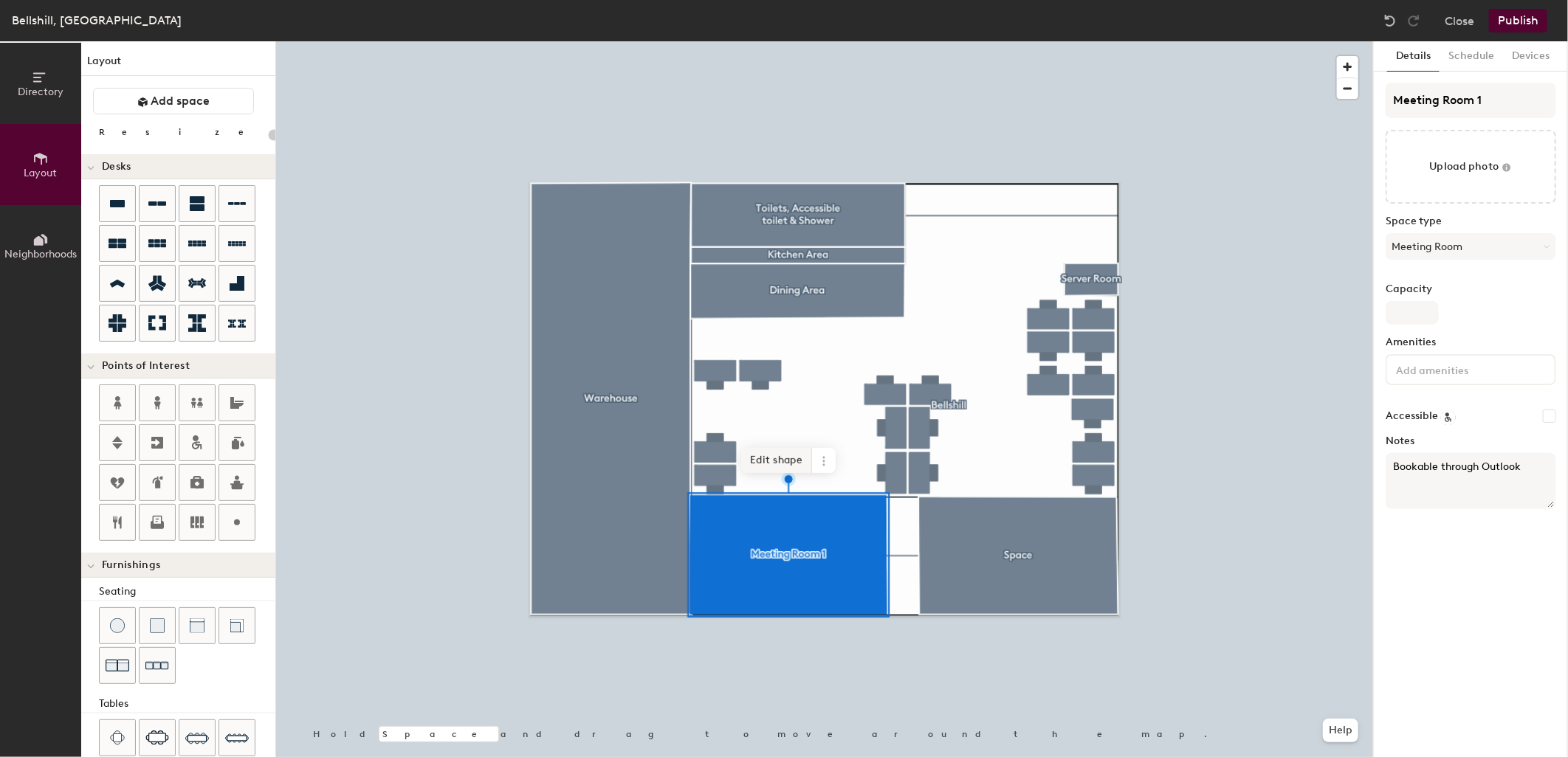
click at [789, 459] on span "Edit shape" at bounding box center [776, 460] width 71 height 25
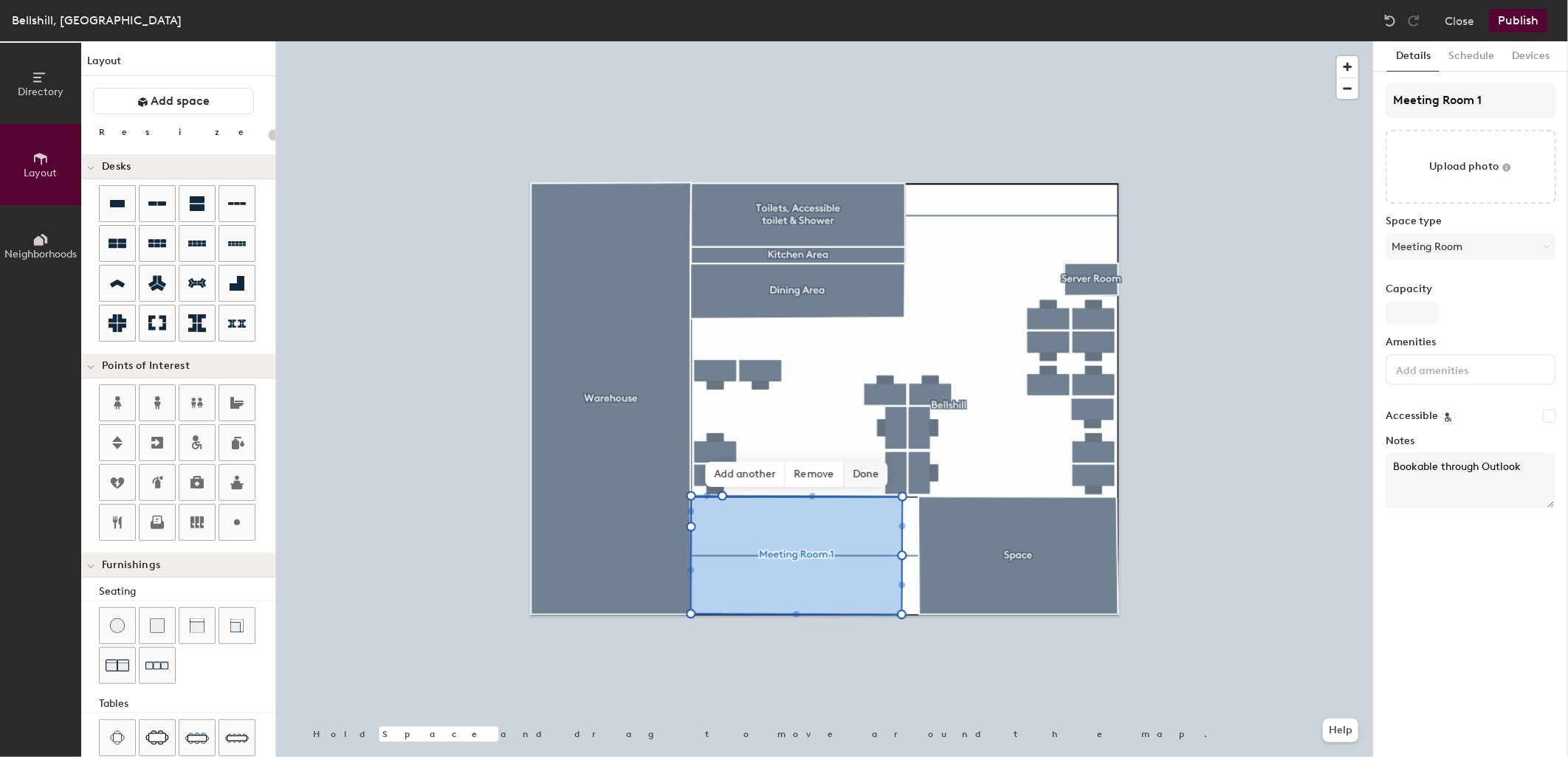
click at [862, 475] on span "Done" at bounding box center [865, 474] width 43 height 25
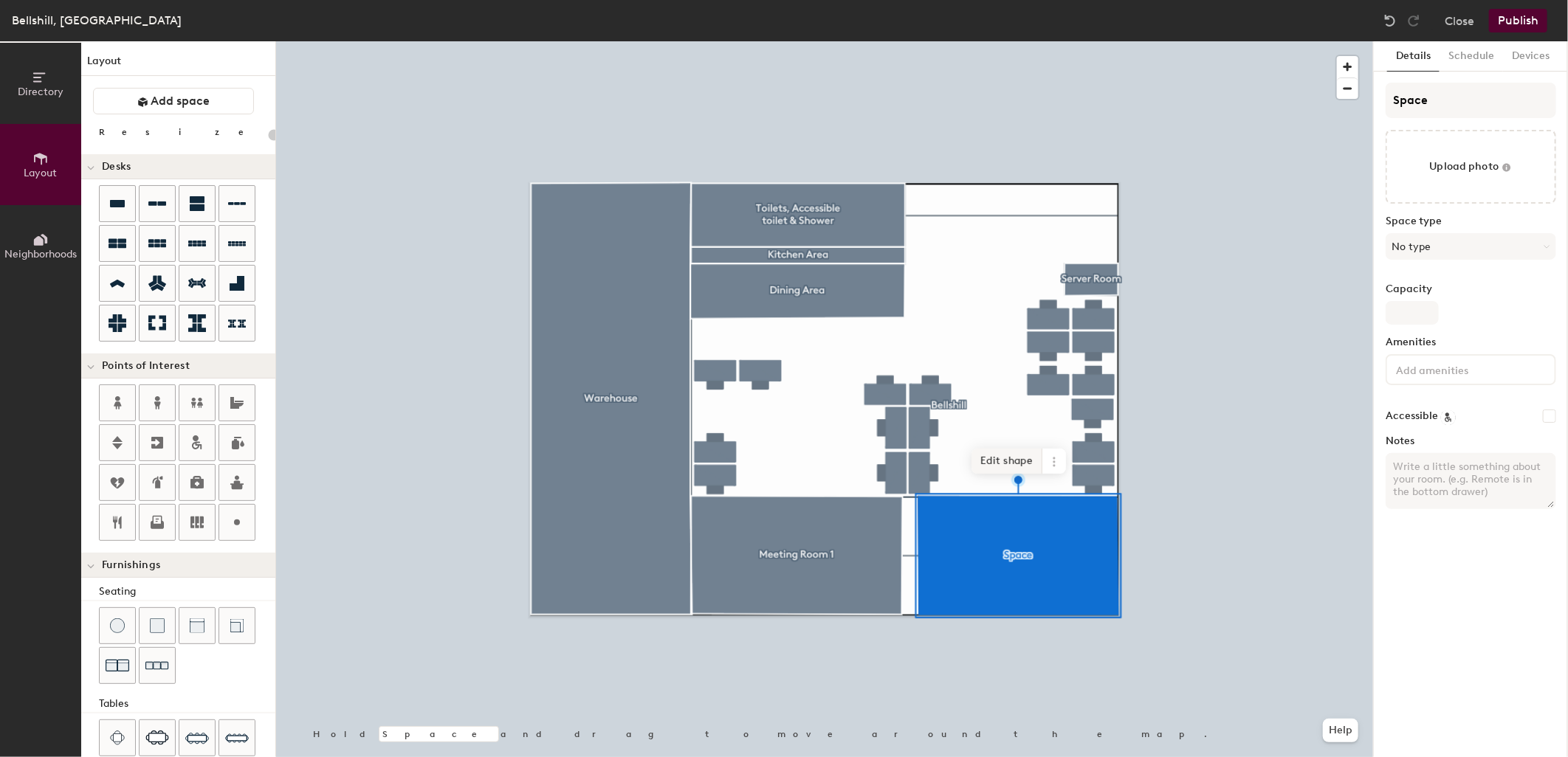
click at [1023, 454] on span "Edit shape" at bounding box center [1006, 461] width 71 height 25
click at [986, 455] on span "Edit shape" at bounding box center [998, 461] width 71 height 25
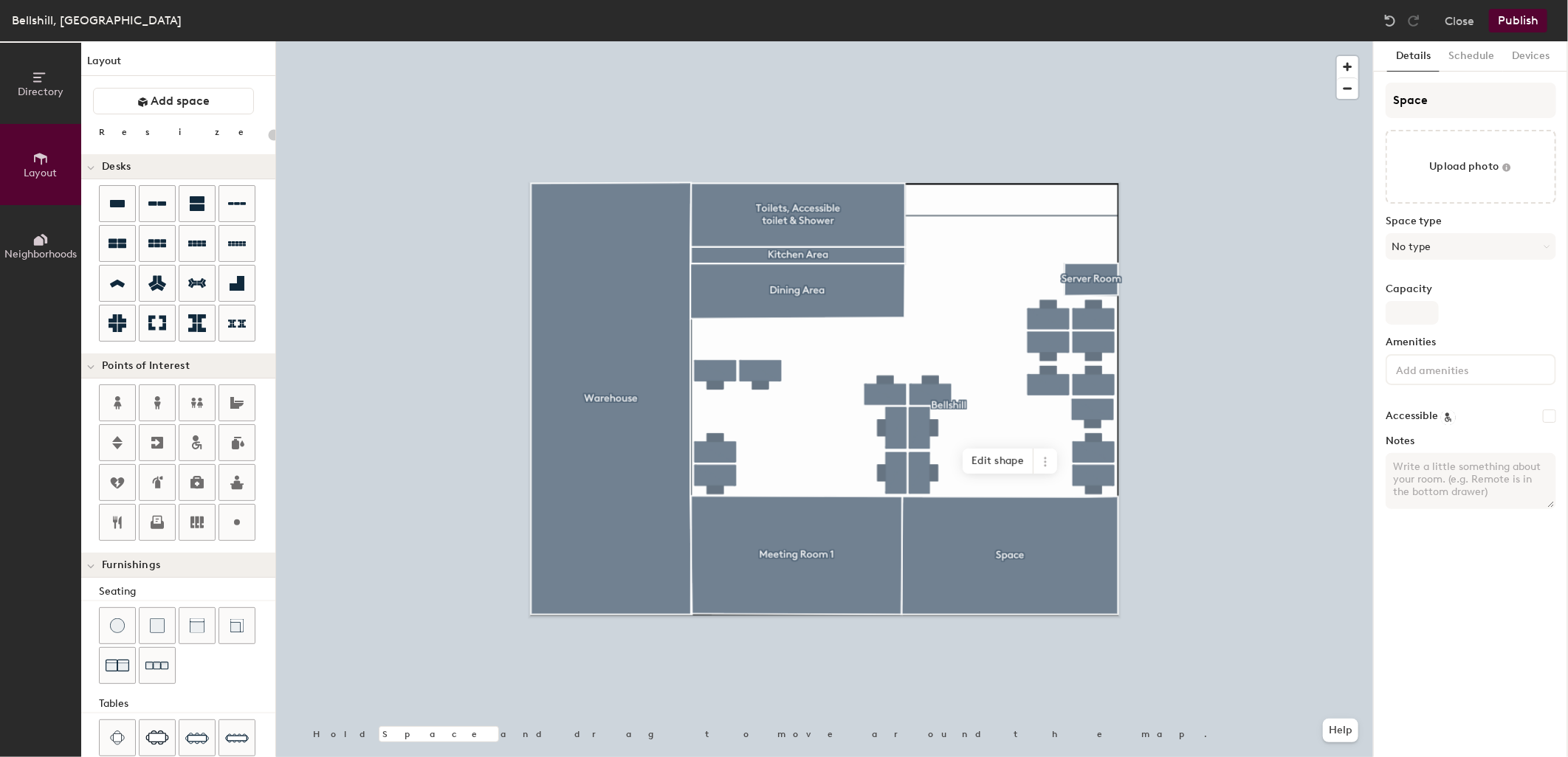
type input "20"
click at [1000, 456] on span "Edit shape" at bounding box center [998, 461] width 71 height 25
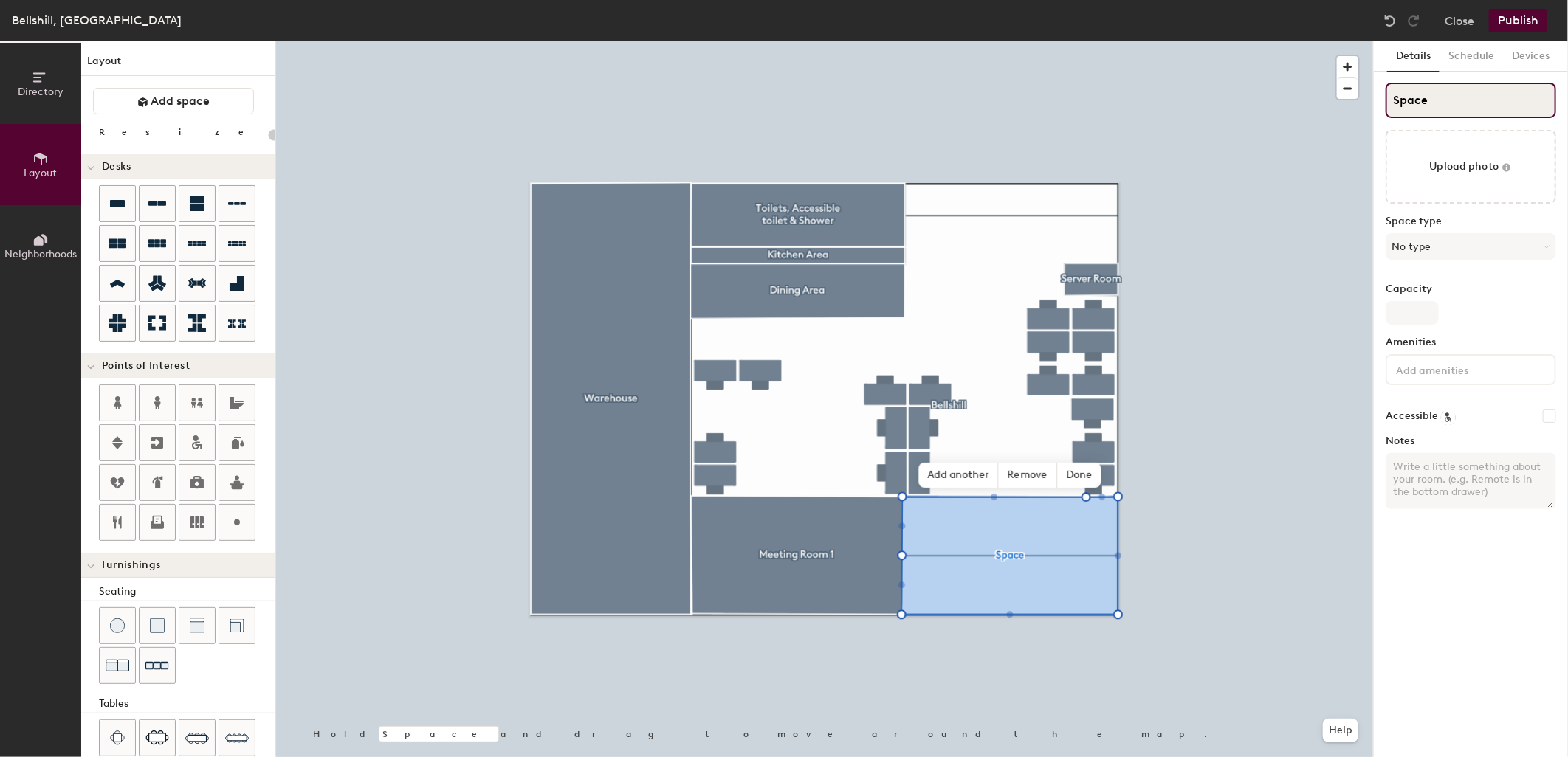
click at [1440, 100] on input "Space" at bounding box center [1470, 100] width 171 height 36
type input "M"
type input "20"
type input "Me"
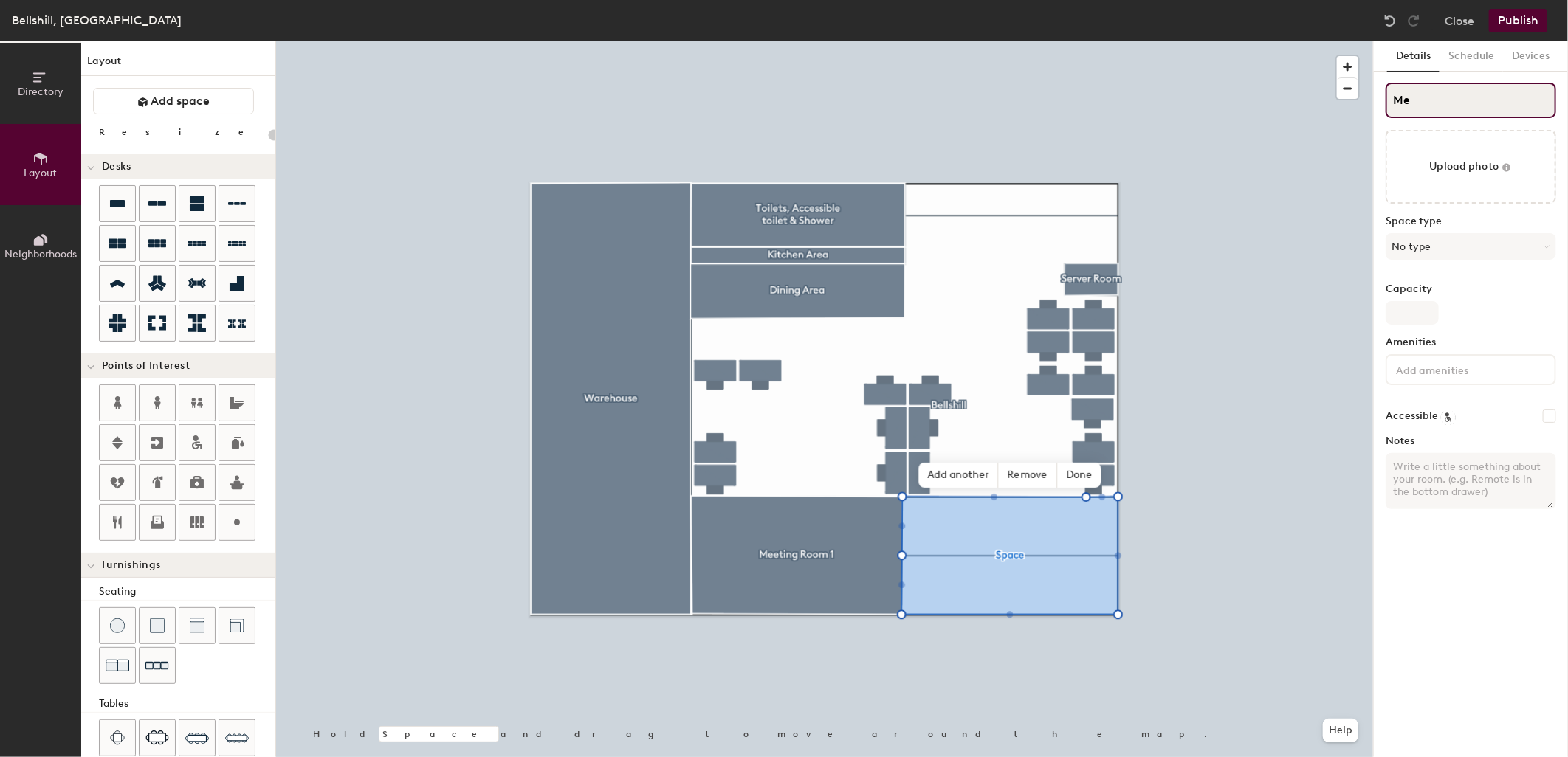
type input "20"
type input "Mee"
type input "20"
type input "Meetin"
type input "20"
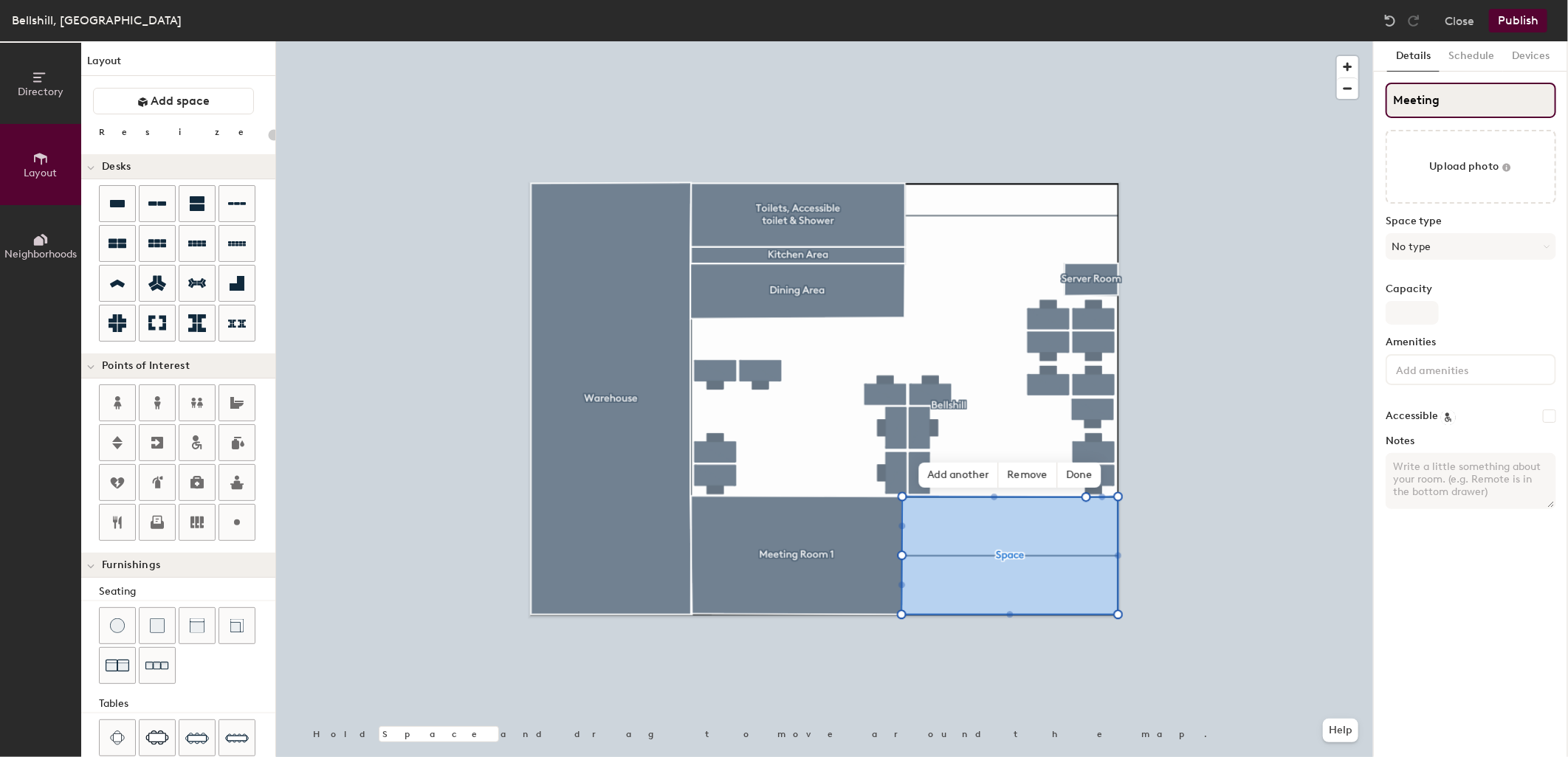
type input "Meeting"
type input "20"
type input "Meeting Room"
type input "20"
type input "Meeting Room"
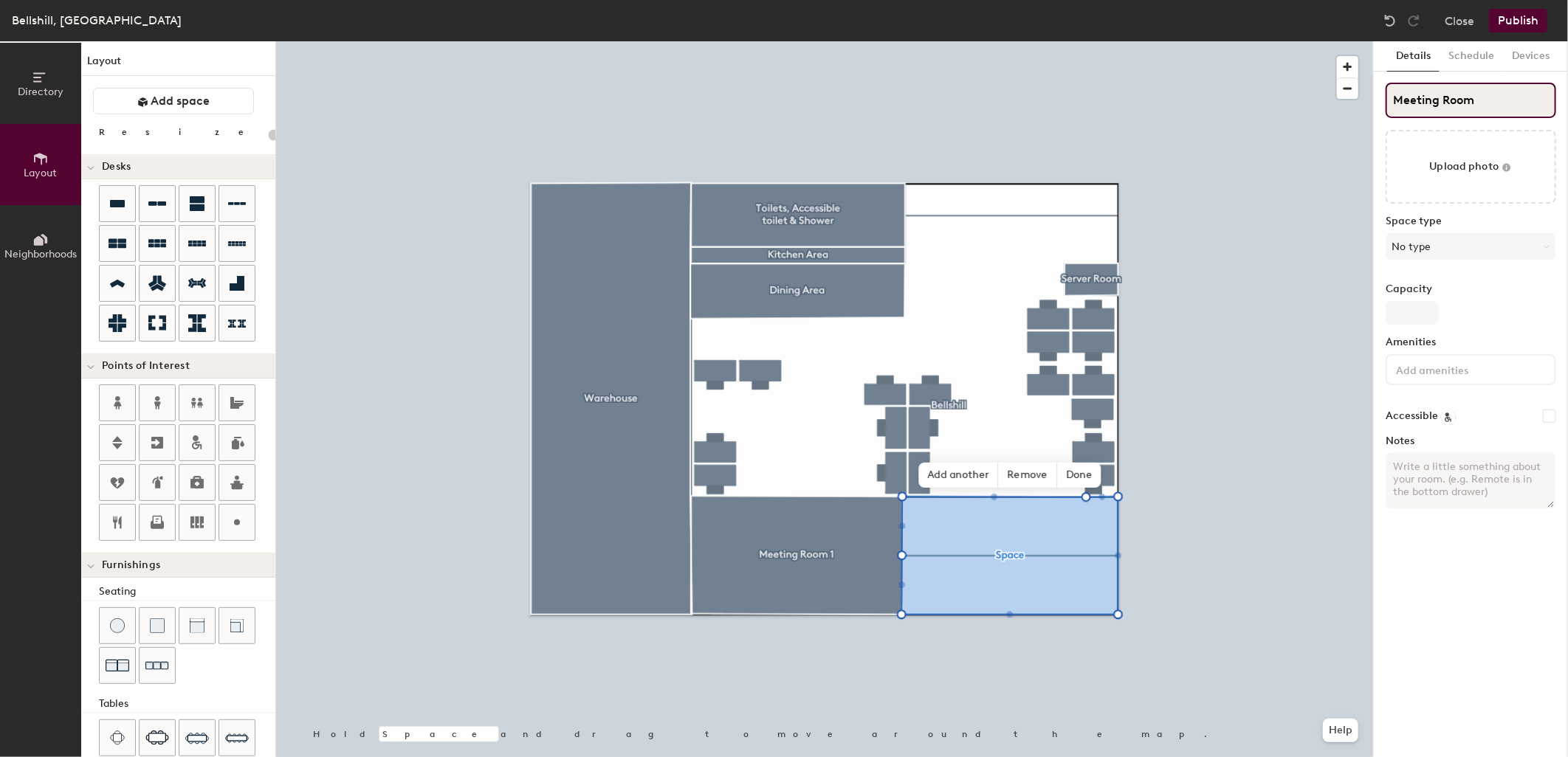
type input "20"
type input "Meeting Room 2"
type input "20"
type input "Meeting Room 2"
click at [1450, 242] on button "No type" at bounding box center [1470, 247] width 171 height 27
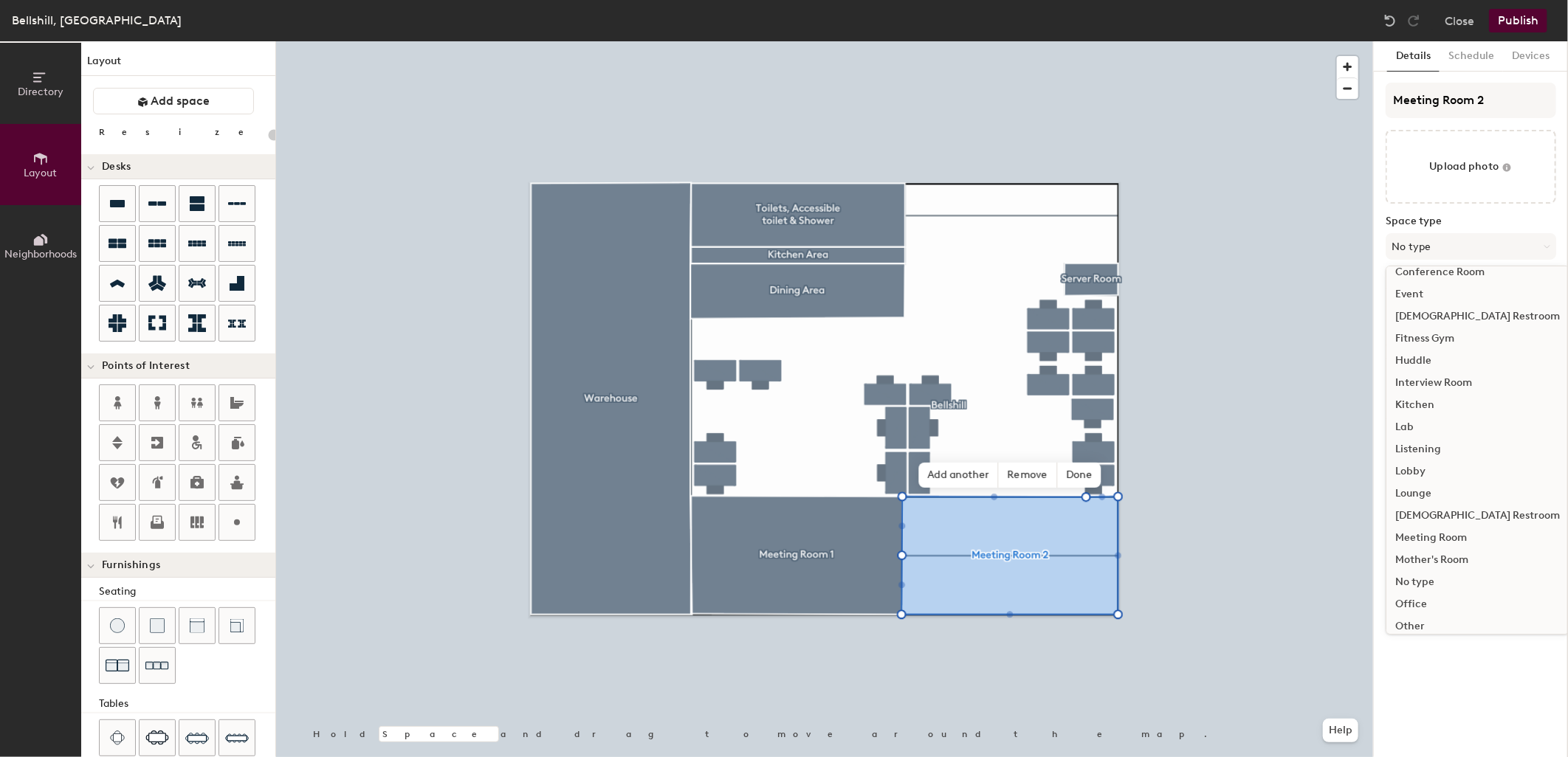
scroll to position [168, 0]
click at [1455, 512] on div "Meeting Room" at bounding box center [1477, 514] width 183 height 23
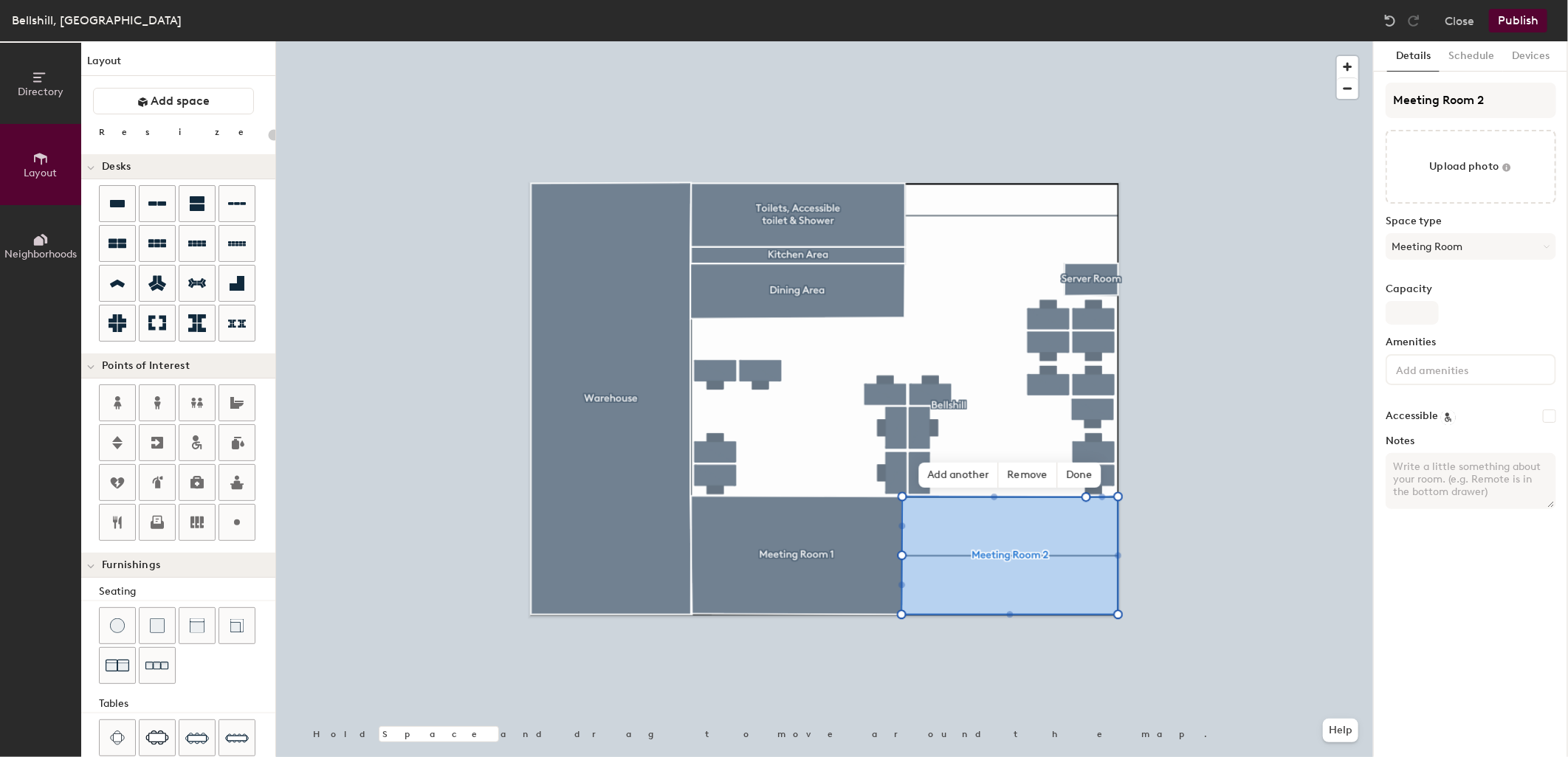
click at [1469, 480] on textarea "Notes" at bounding box center [1470, 481] width 171 height 56
type input "20"
type textarea "B"
type input "20"
type textarea "Bookab"
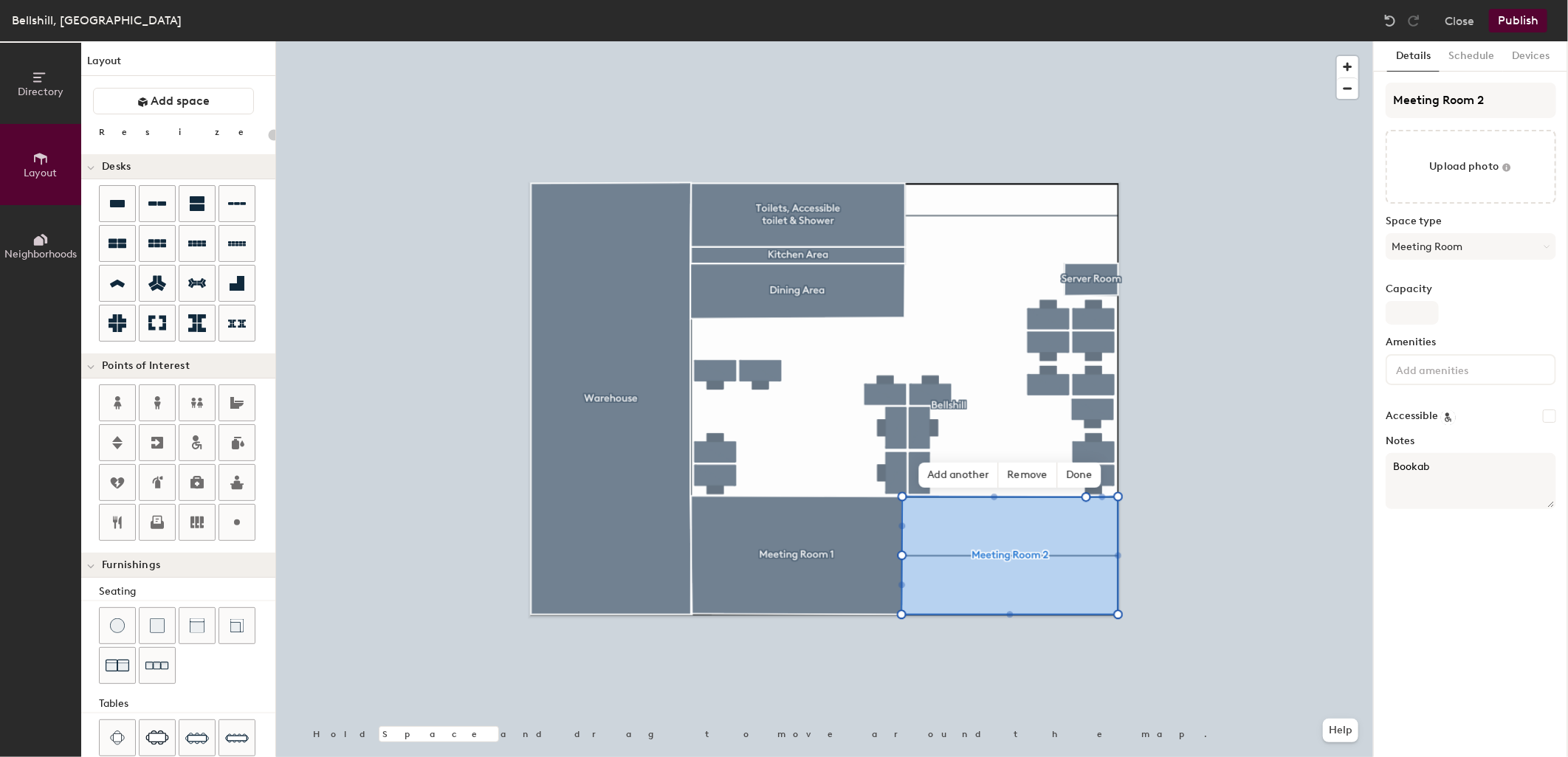
type input "20"
type textarea "Bookab l"
type input "20"
type textarea "Bookab"
type input "20"
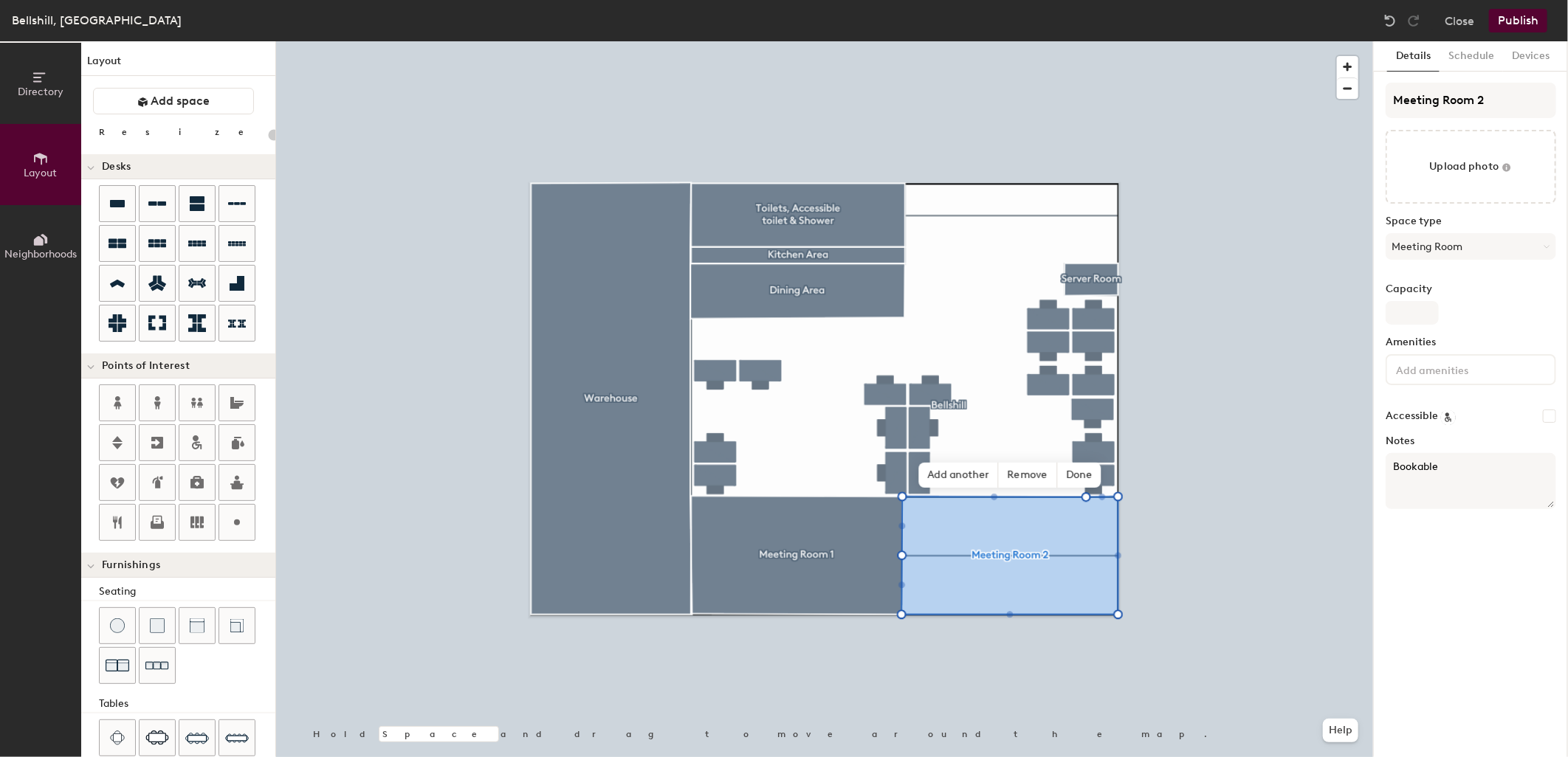
type textarea "Bookable"
type input "20"
type textarea "Bookable throu"
type input "20"
type textarea "Bookable through"
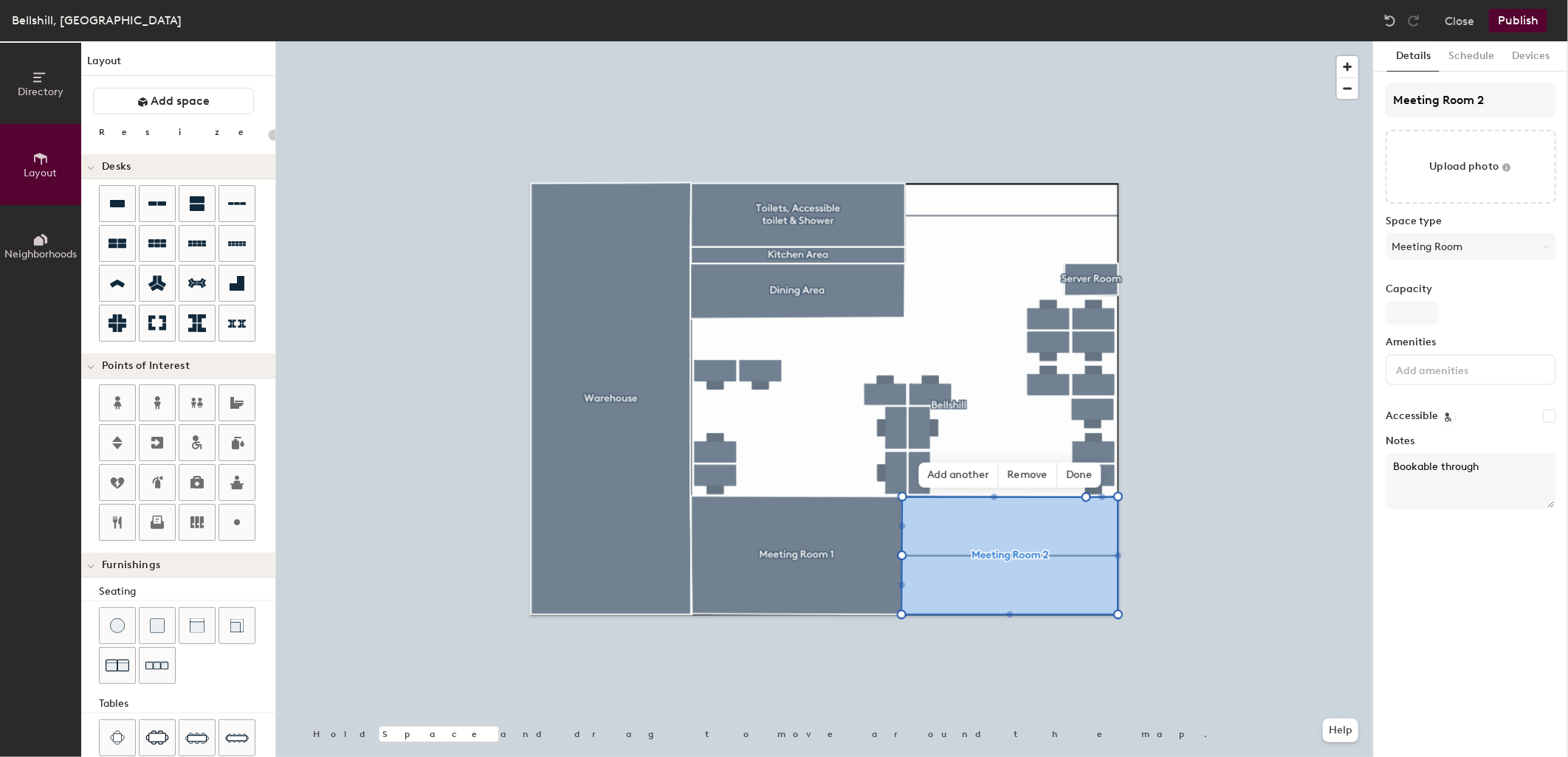
type input "20"
type textarea "Bookable through Out"
type input "20"
type textarea "Bookable through Outl"
type input "20"
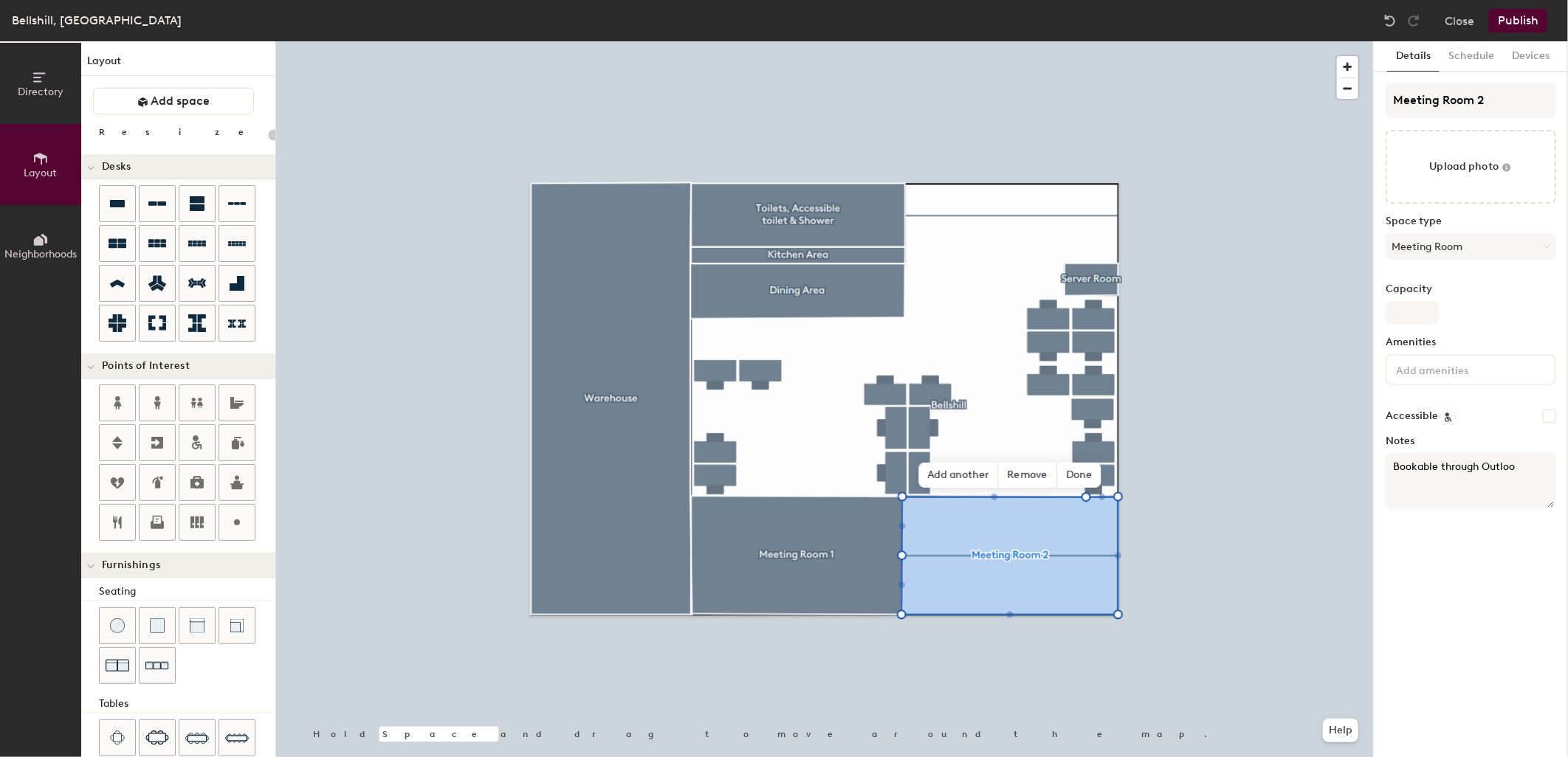
type textarea "Bookable through Outlook"
type input "20"
type textarea "Bookable through Outlook"
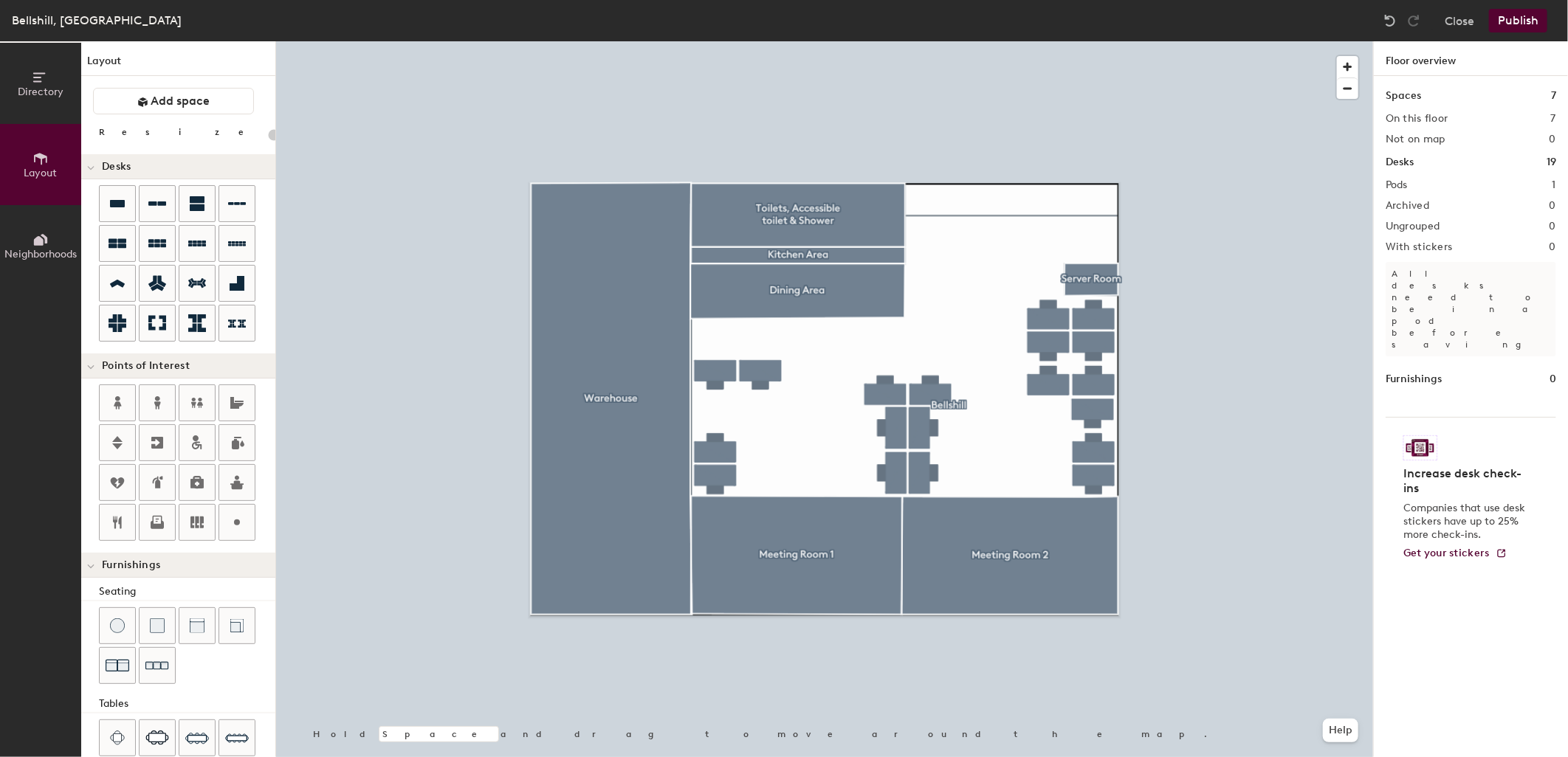
click at [1529, 24] on button "Publish" at bounding box center [1518, 21] width 58 height 23
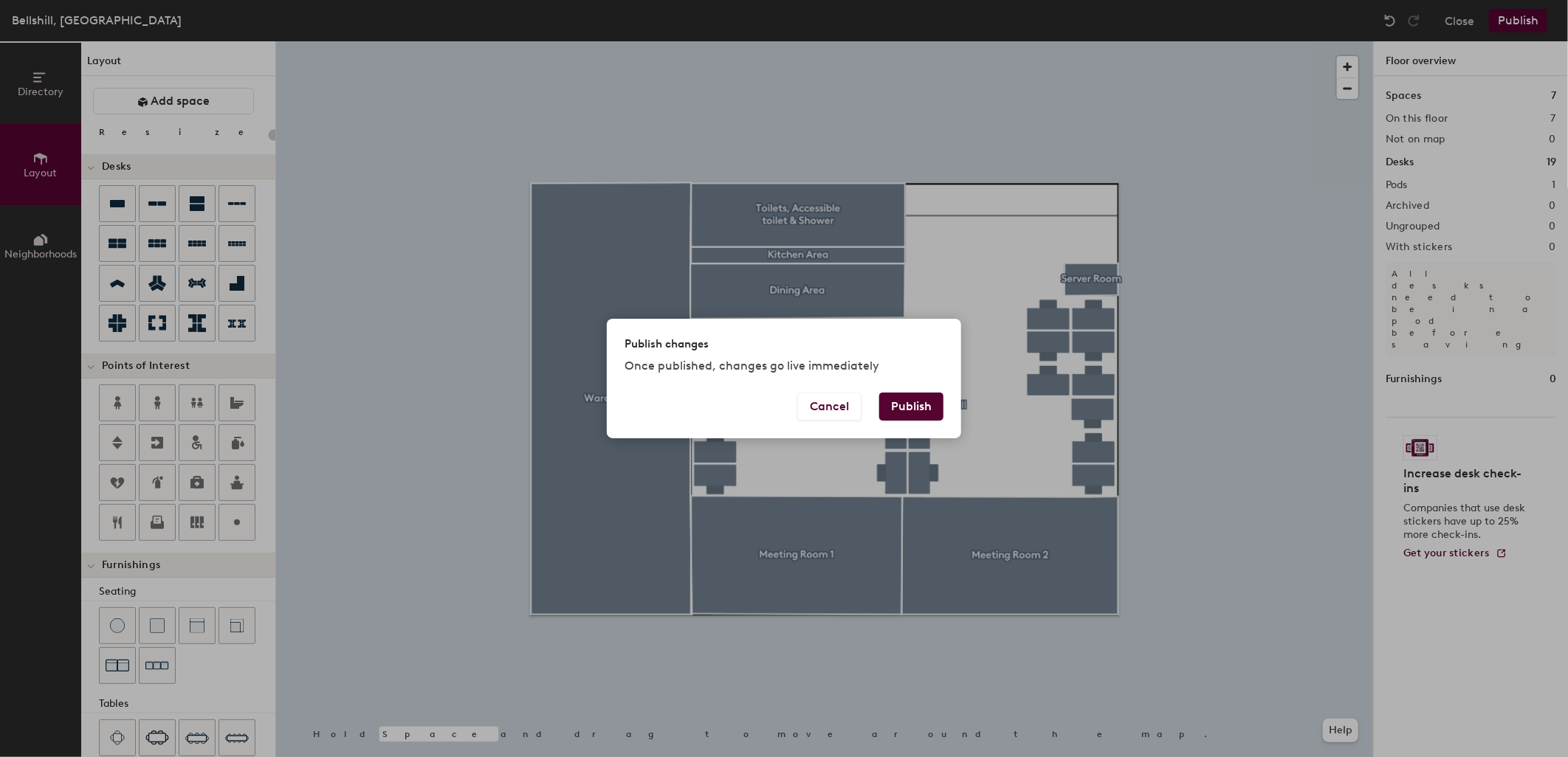
click at [909, 409] on button "Publish" at bounding box center [911, 407] width 64 height 28
type input "20"
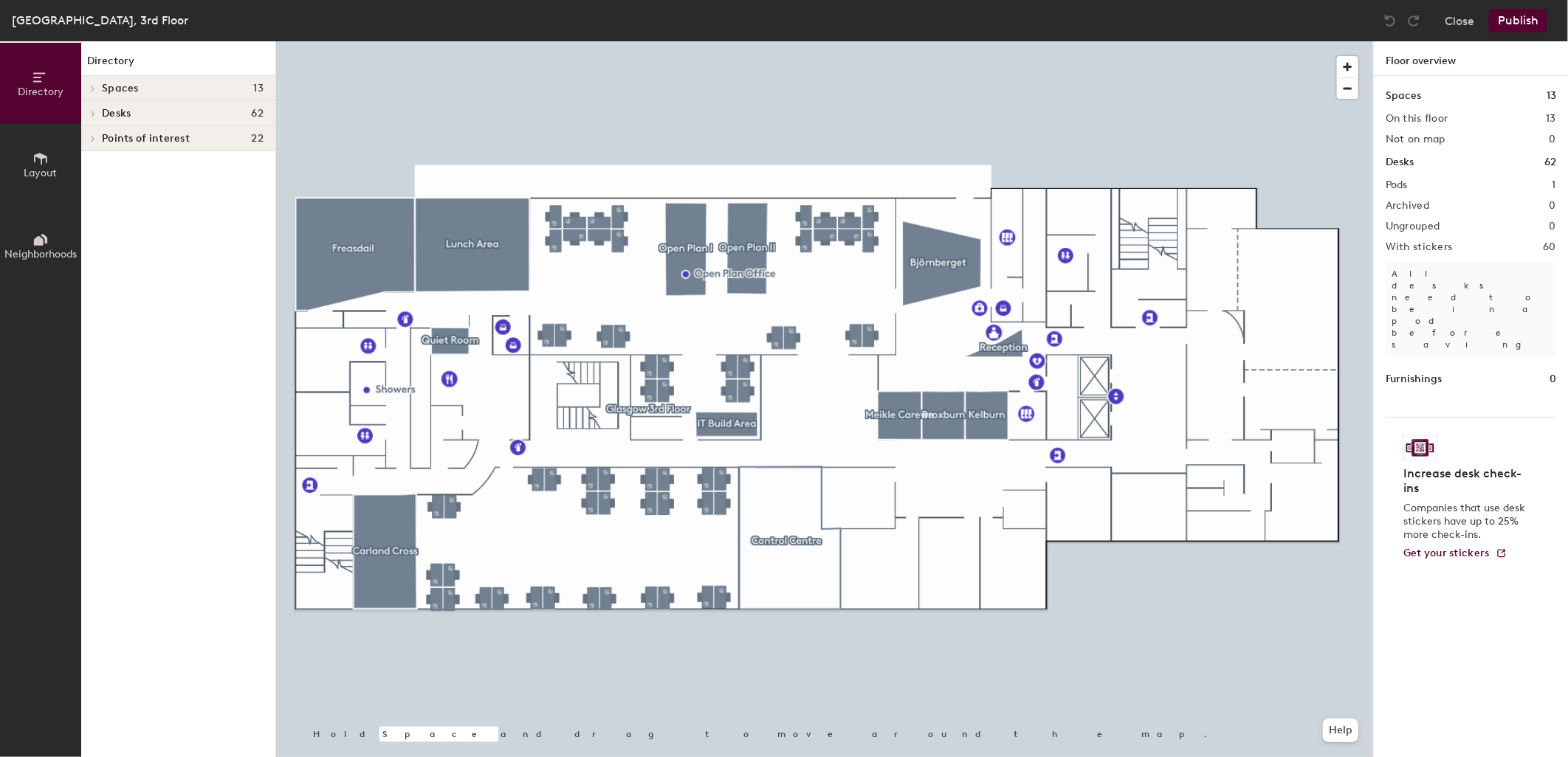
click at [899, 42] on div at bounding box center [824, 42] width 1097 height 0
